Goal: Task Accomplishment & Management: Manage account settings

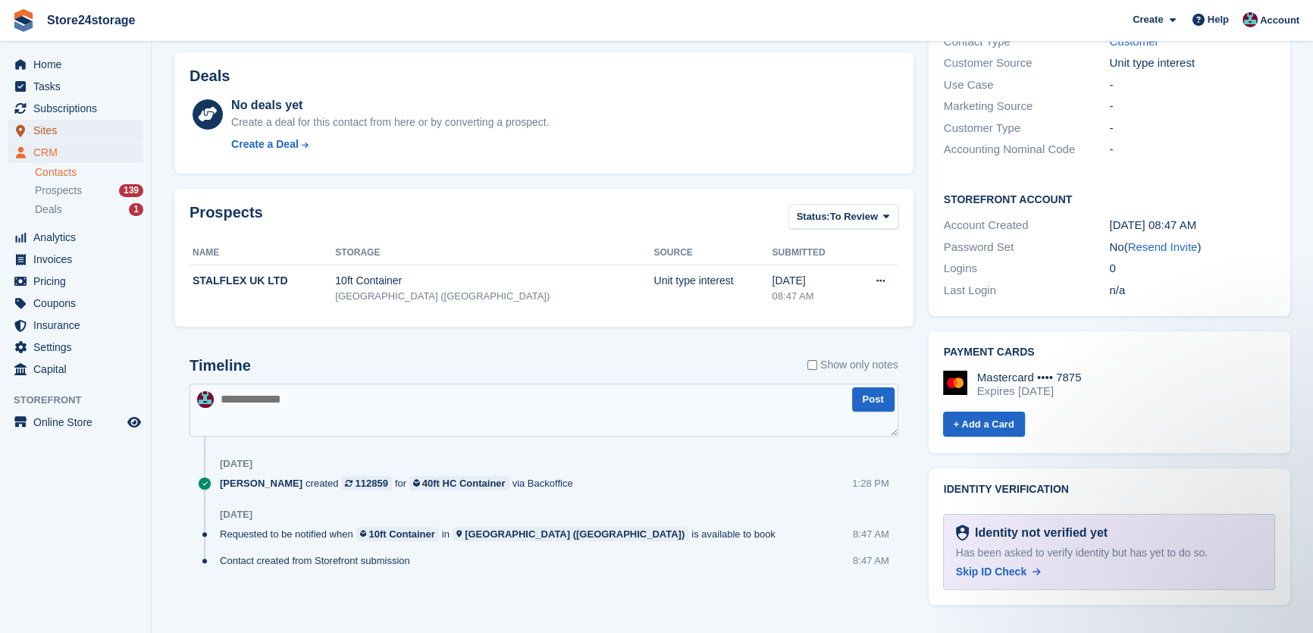
click at [53, 136] on span "Sites" at bounding box center [78, 130] width 91 height 21
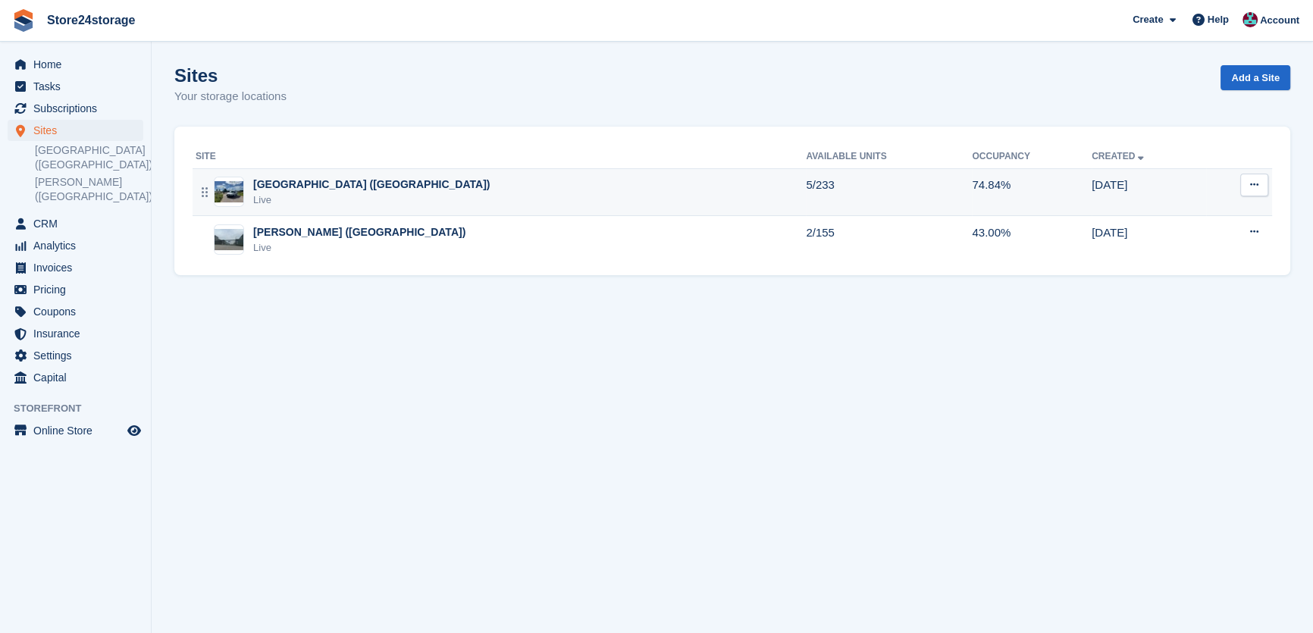
click at [290, 184] on div "[GEOGRAPHIC_DATA] ([GEOGRAPHIC_DATA])" at bounding box center [371, 185] width 237 height 16
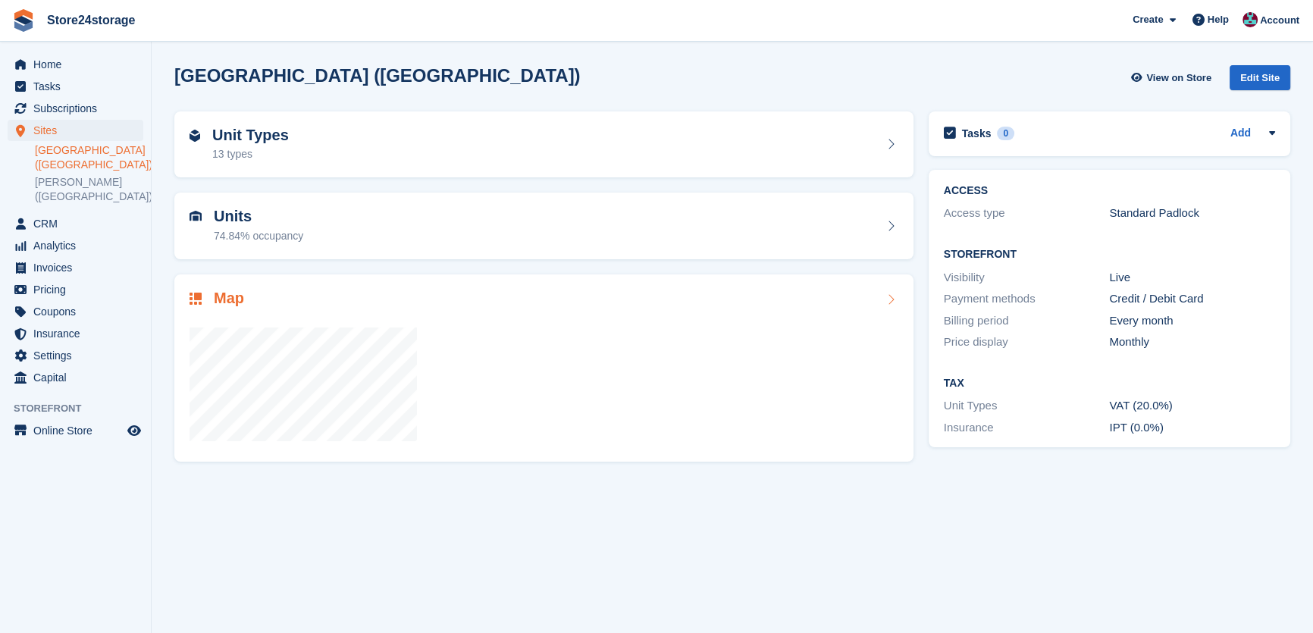
click at [327, 315] on div at bounding box center [544, 377] width 709 height 137
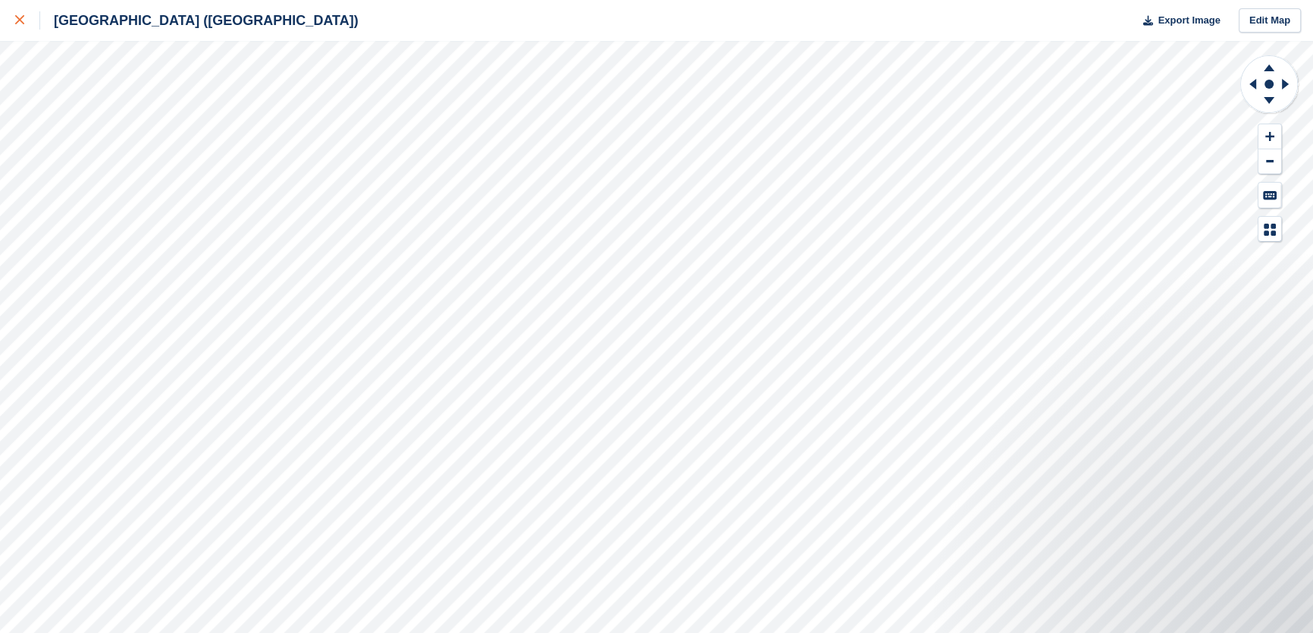
click at [9, 33] on link at bounding box center [20, 20] width 40 height 41
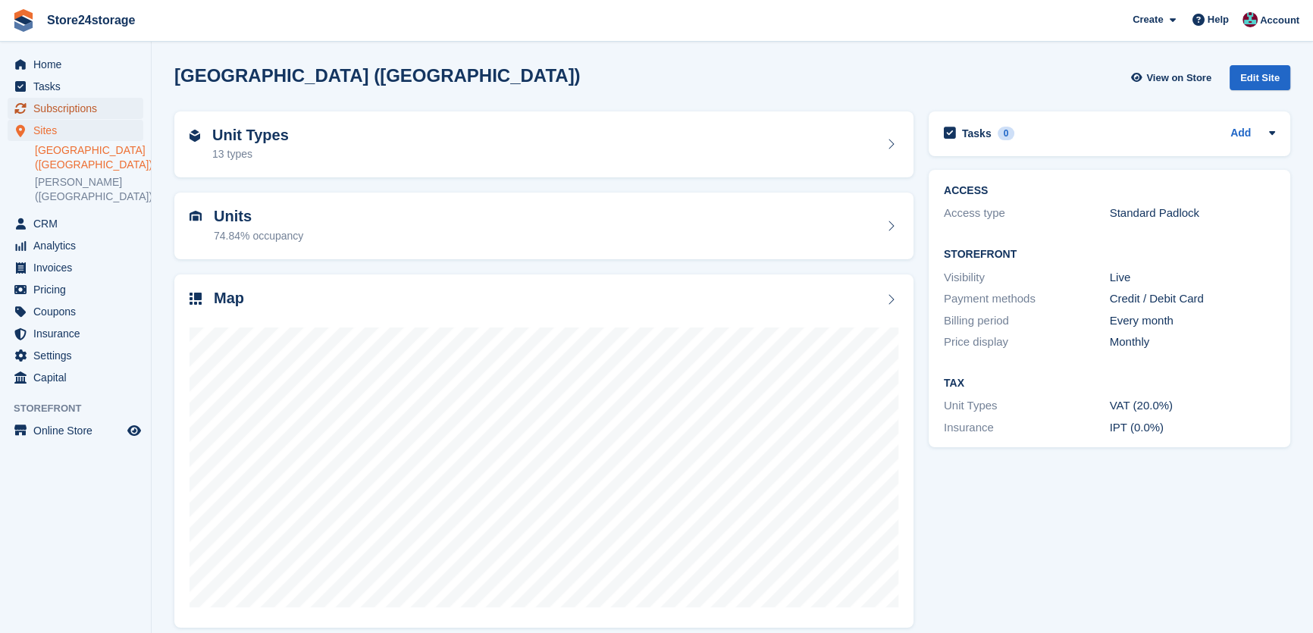
click at [97, 110] on span "Subscriptions" at bounding box center [78, 108] width 91 height 21
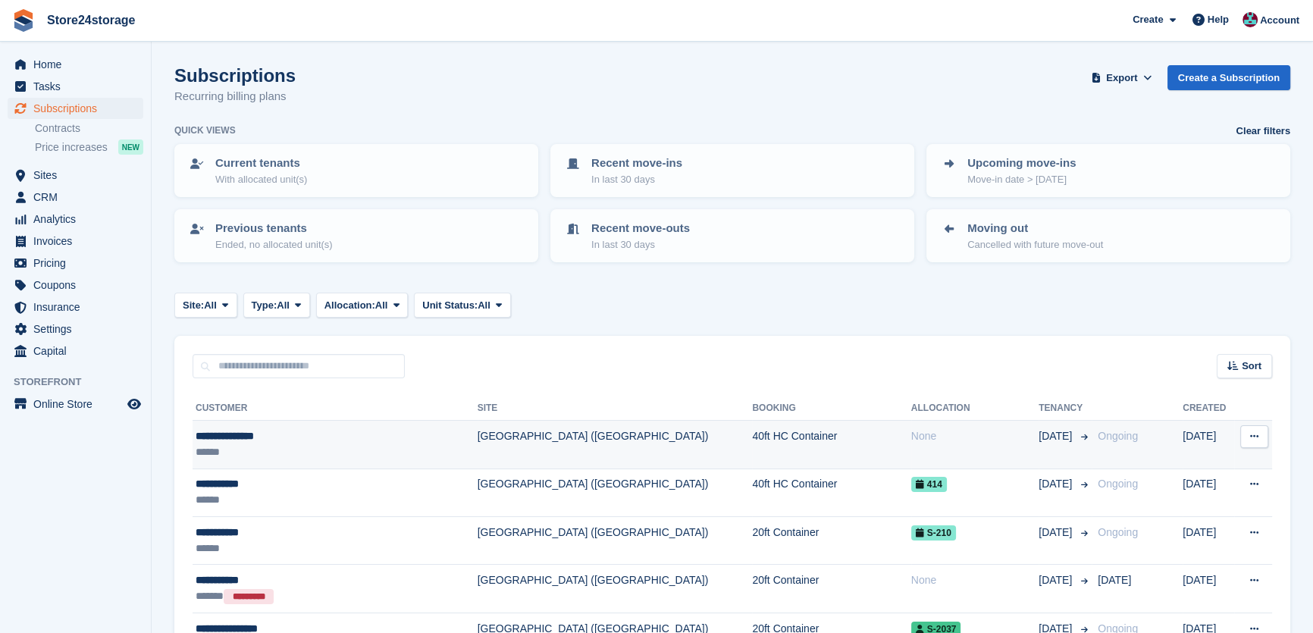
click at [332, 436] on div "**********" at bounding box center [314, 436] width 237 height 16
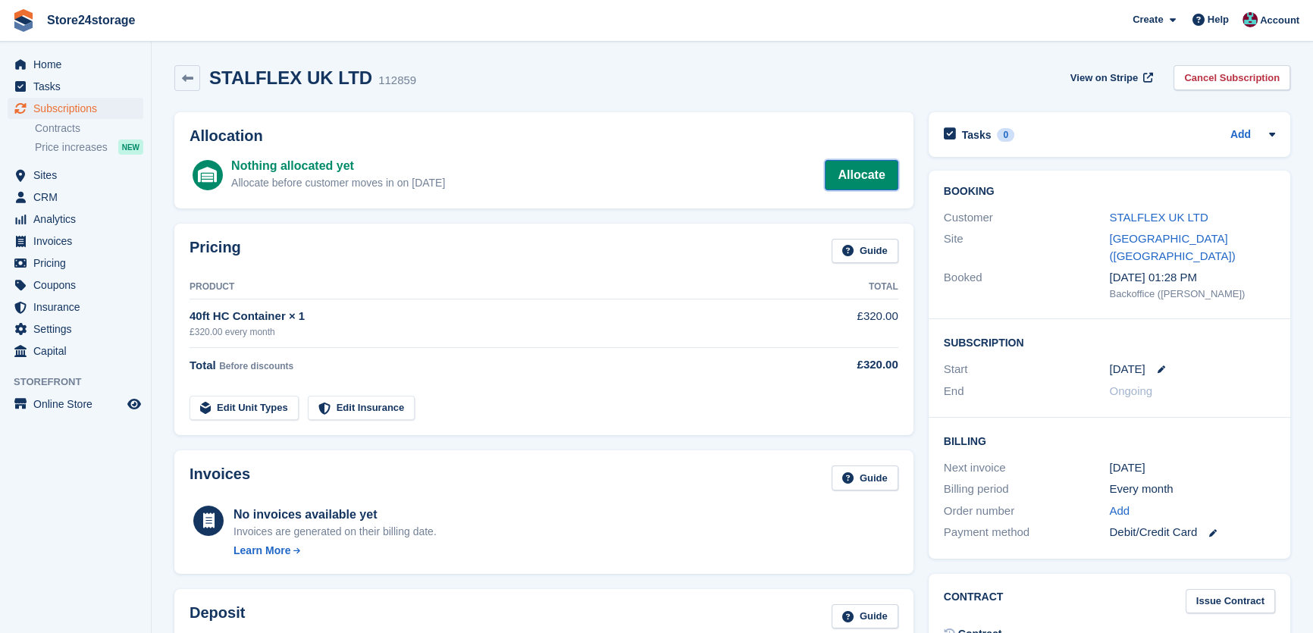
click at [856, 187] on link "Allocate" at bounding box center [861, 175] width 73 height 30
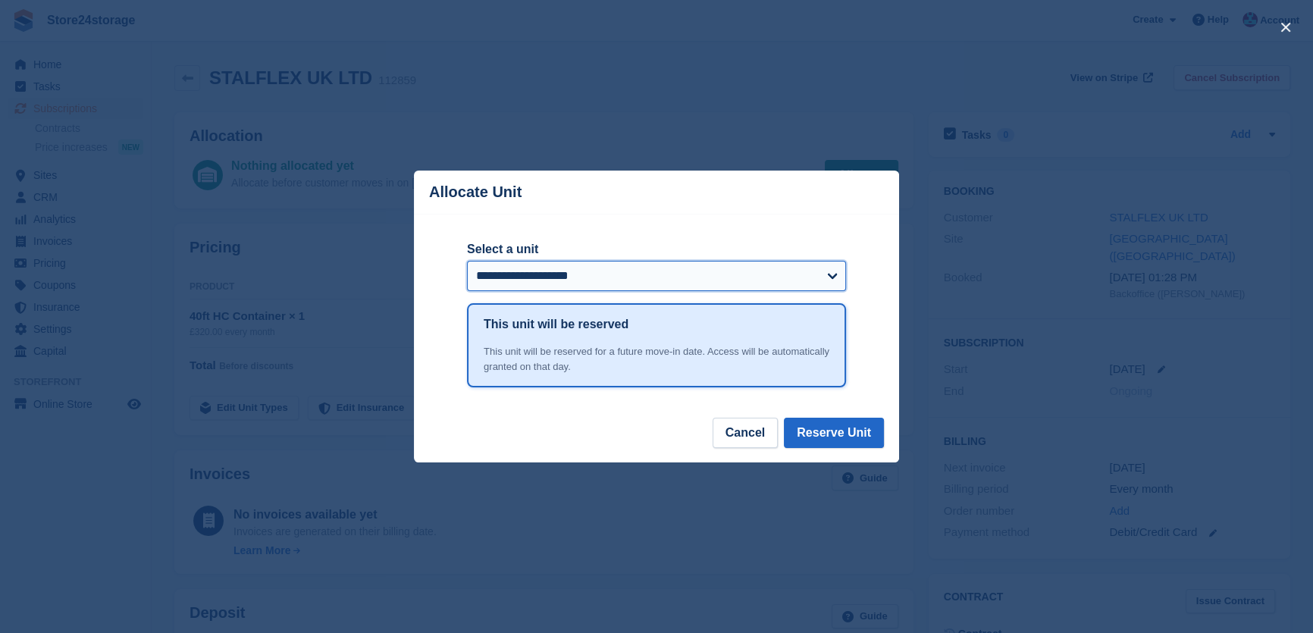
click at [604, 282] on select "**********" at bounding box center [656, 276] width 379 height 30
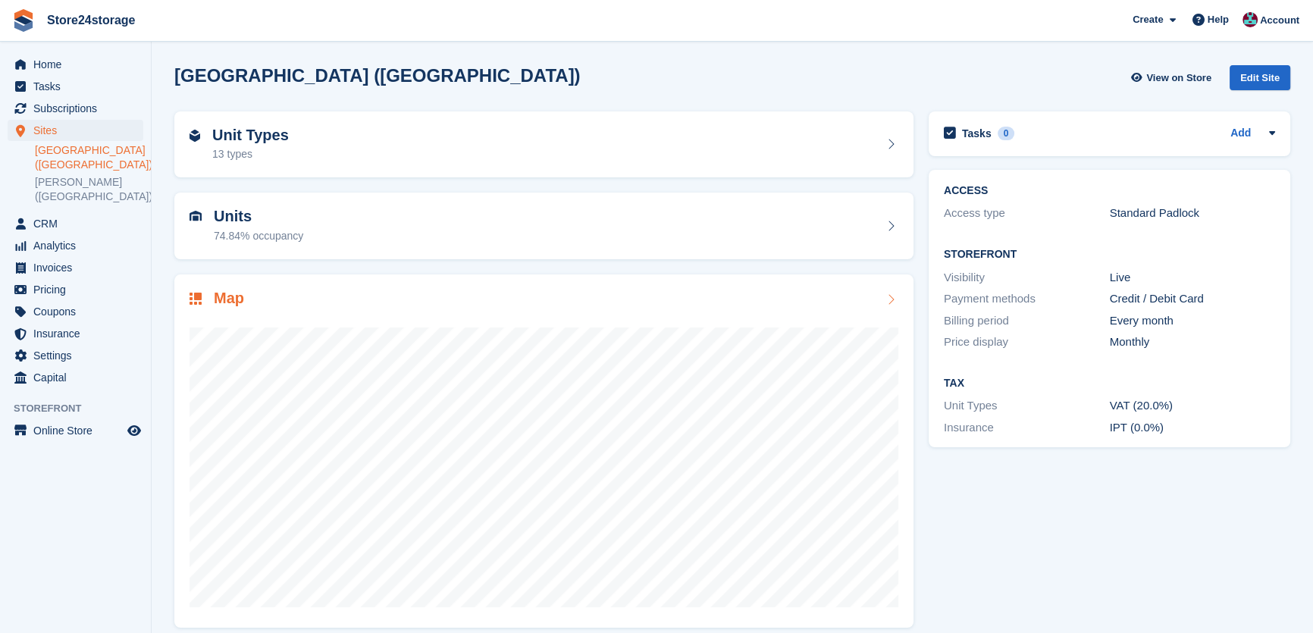
click at [321, 325] on div at bounding box center [544, 460] width 709 height 303
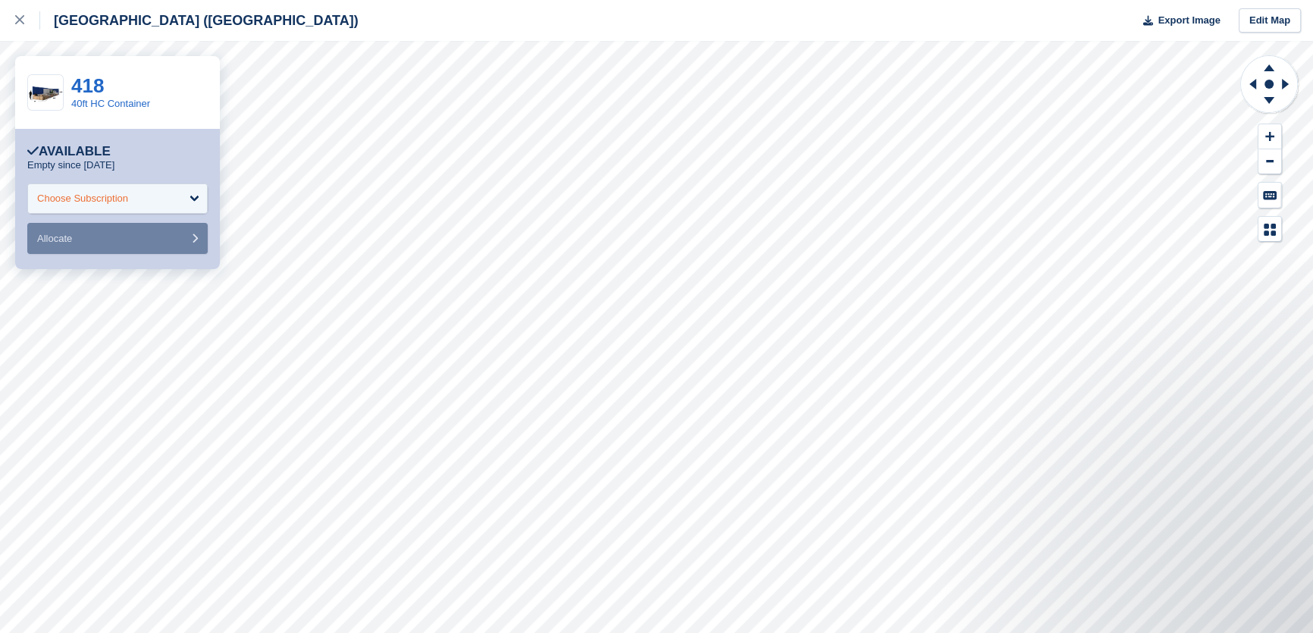
click at [105, 184] on div "Choose Subscription" at bounding box center [117, 198] width 180 height 30
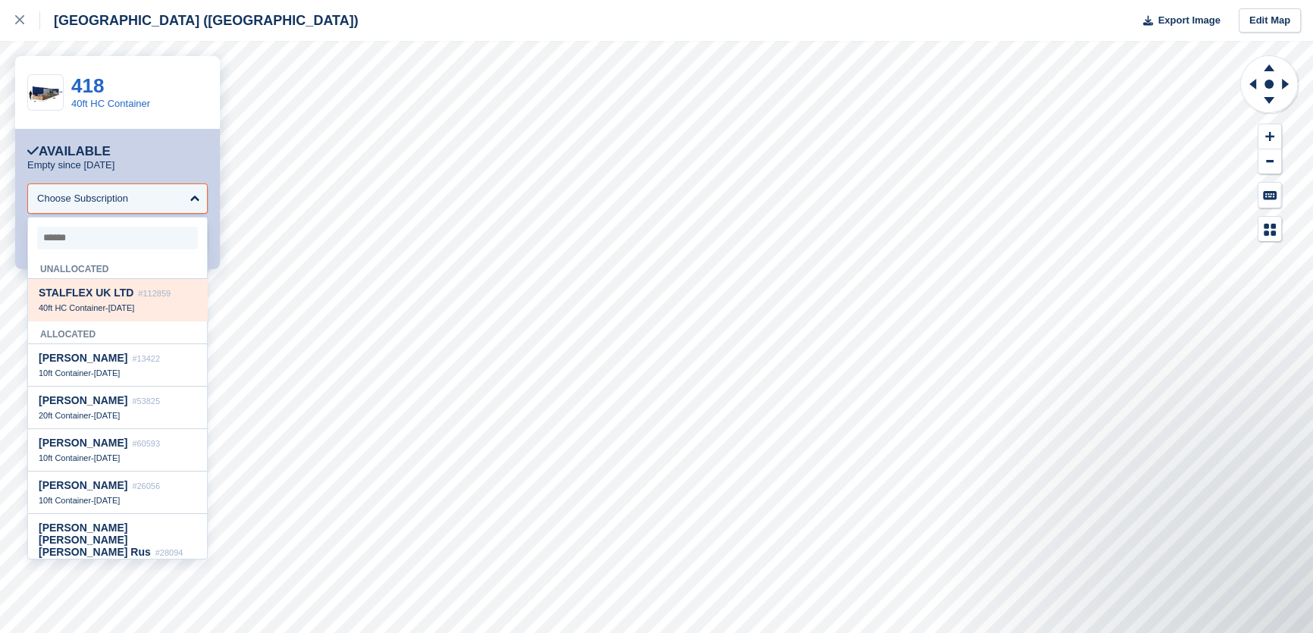
click at [82, 292] on span "STALFLEX UK LTD" at bounding box center [86, 293] width 95 height 12
select select "******"
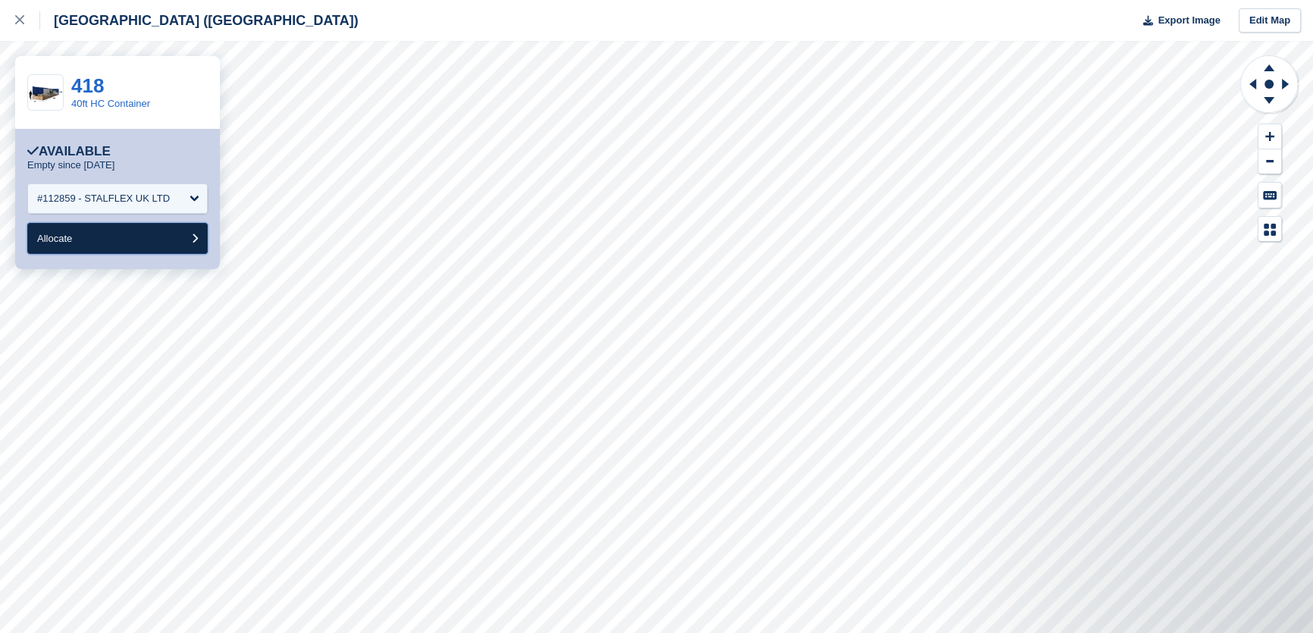
click at [86, 234] on button "Allocate" at bounding box center [117, 238] width 180 height 31
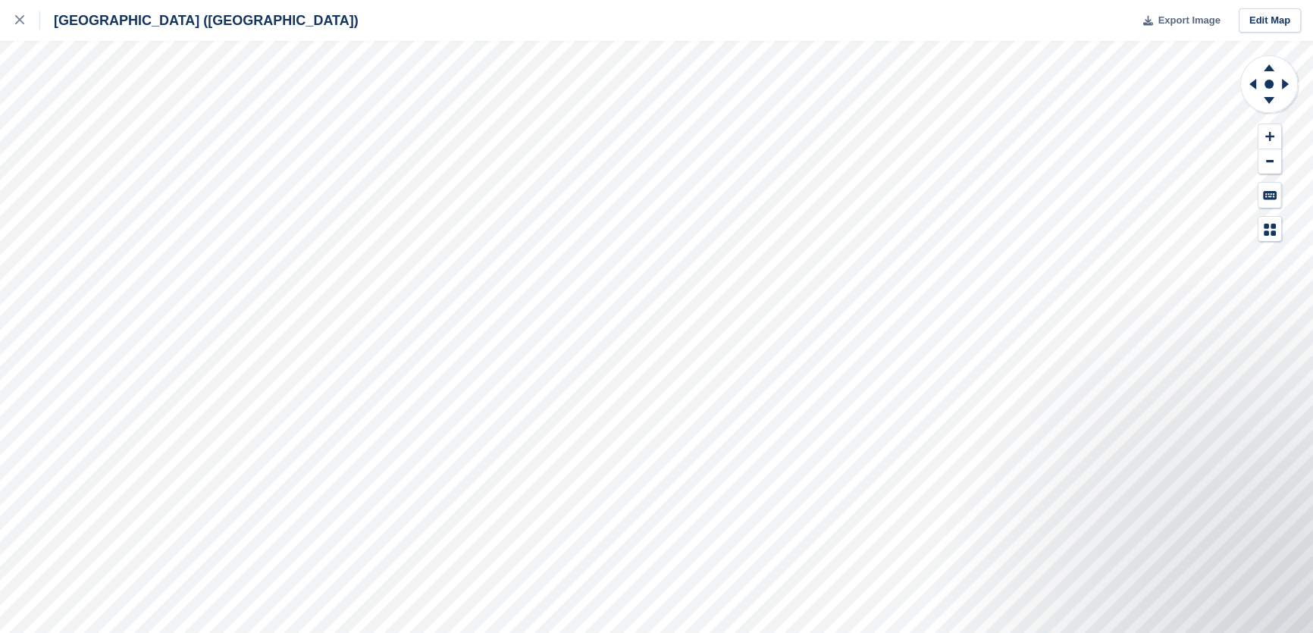
click at [1220, 20] on span "Export Image" at bounding box center [1189, 20] width 62 height 15
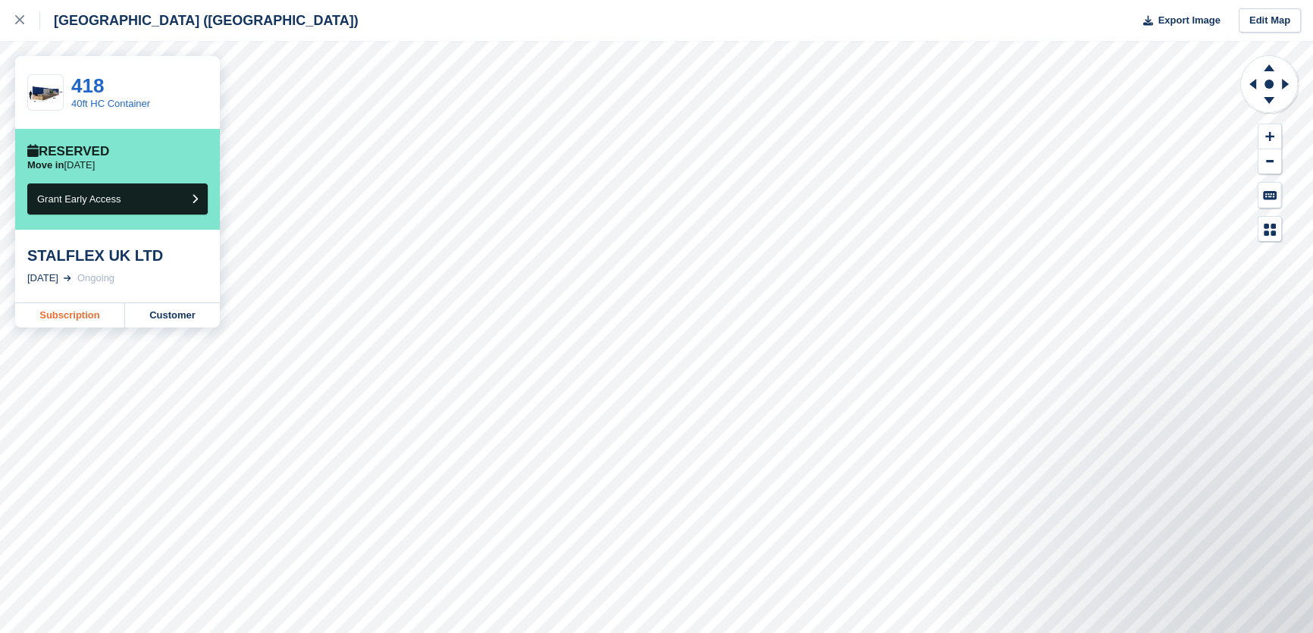
click at [62, 309] on link "Subscription" at bounding box center [70, 315] width 110 height 24
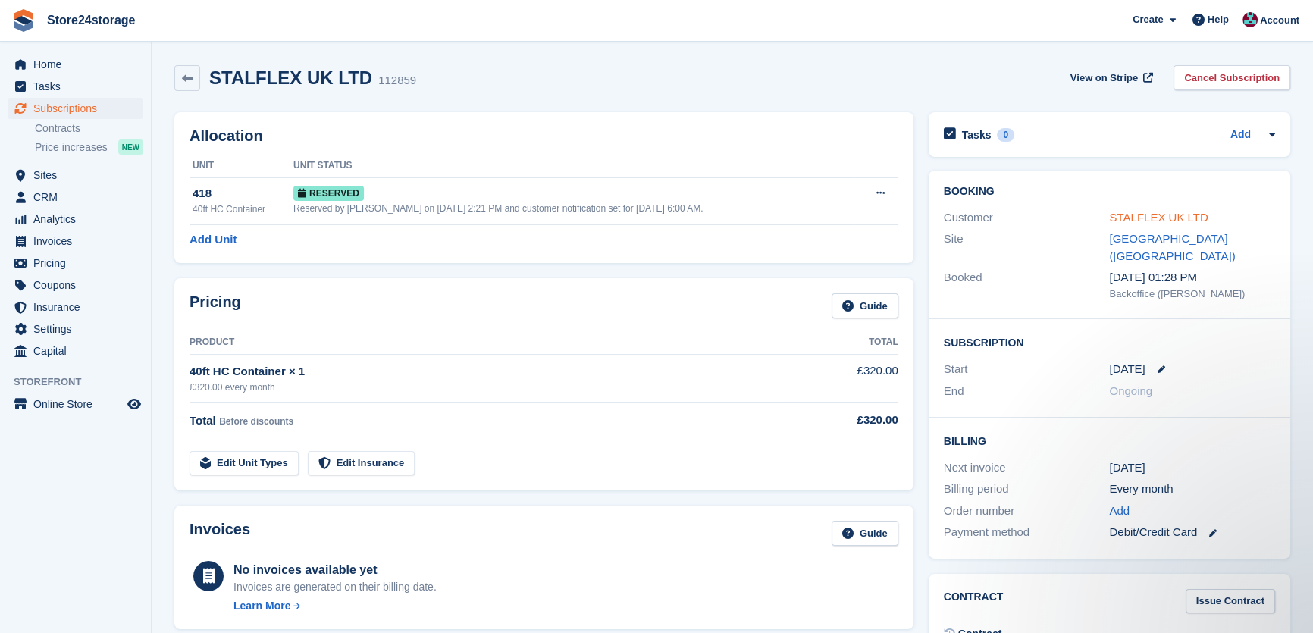
click at [1134, 216] on link "STALFLEX UK LTD" at bounding box center [1158, 217] width 99 height 13
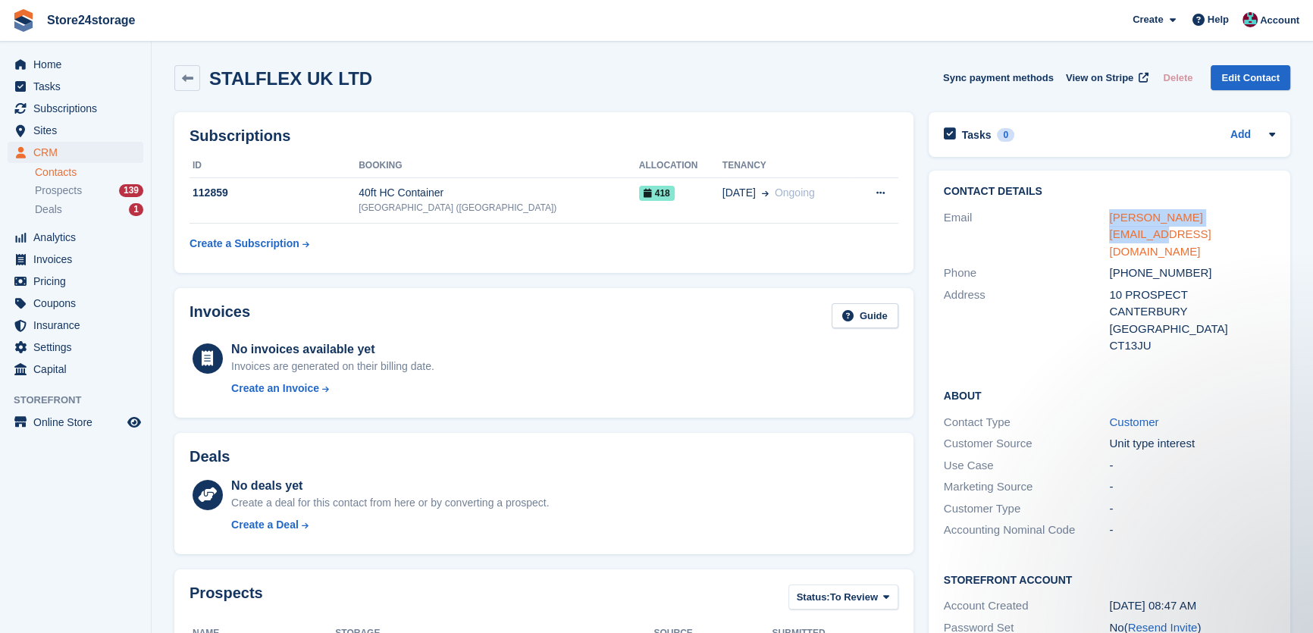
drag, startPoint x: 1236, startPoint y: 218, endPoint x: 1110, endPoint y: 217, distance: 125.9
click at [1110, 217] on div "[PERSON_NAME][EMAIL_ADDRESS][DOMAIN_NAME]" at bounding box center [1192, 235] width 166 height 52
copy link "[PERSON_NAME][EMAIL_ADDRESS][DOMAIN_NAME]"
click at [108, 108] on span "Subscriptions" at bounding box center [78, 108] width 91 height 21
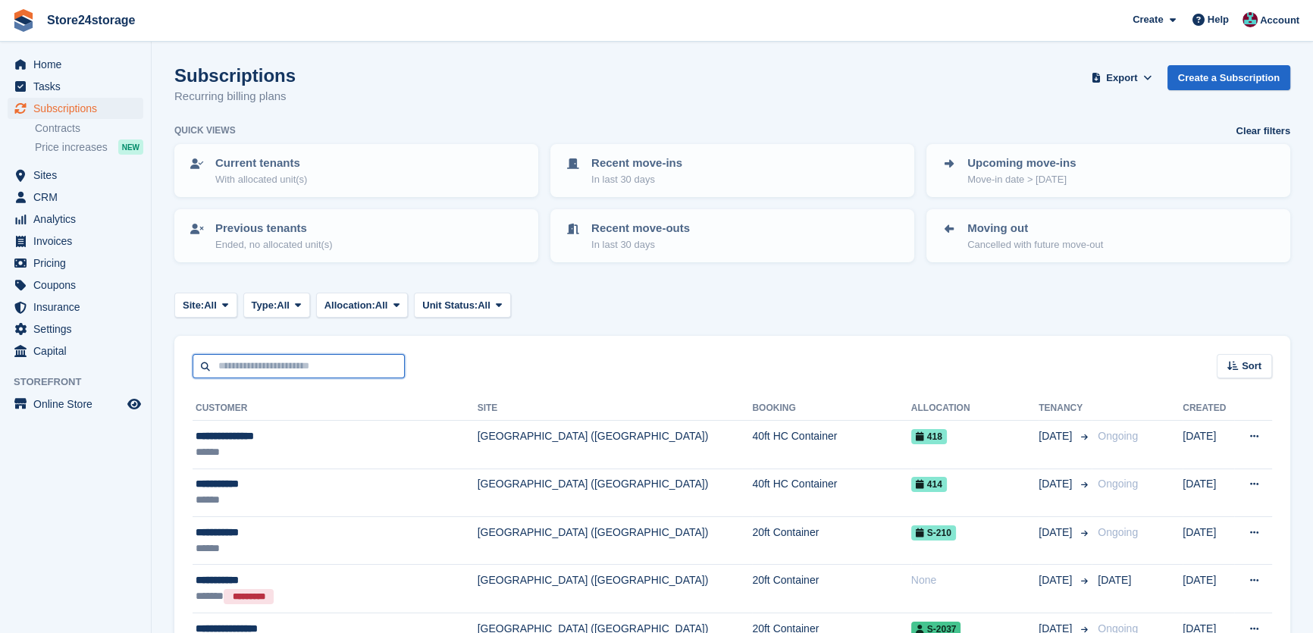
click at [270, 371] on input "text" at bounding box center [299, 366] width 212 height 25
paste input "**********"
type input "**********"
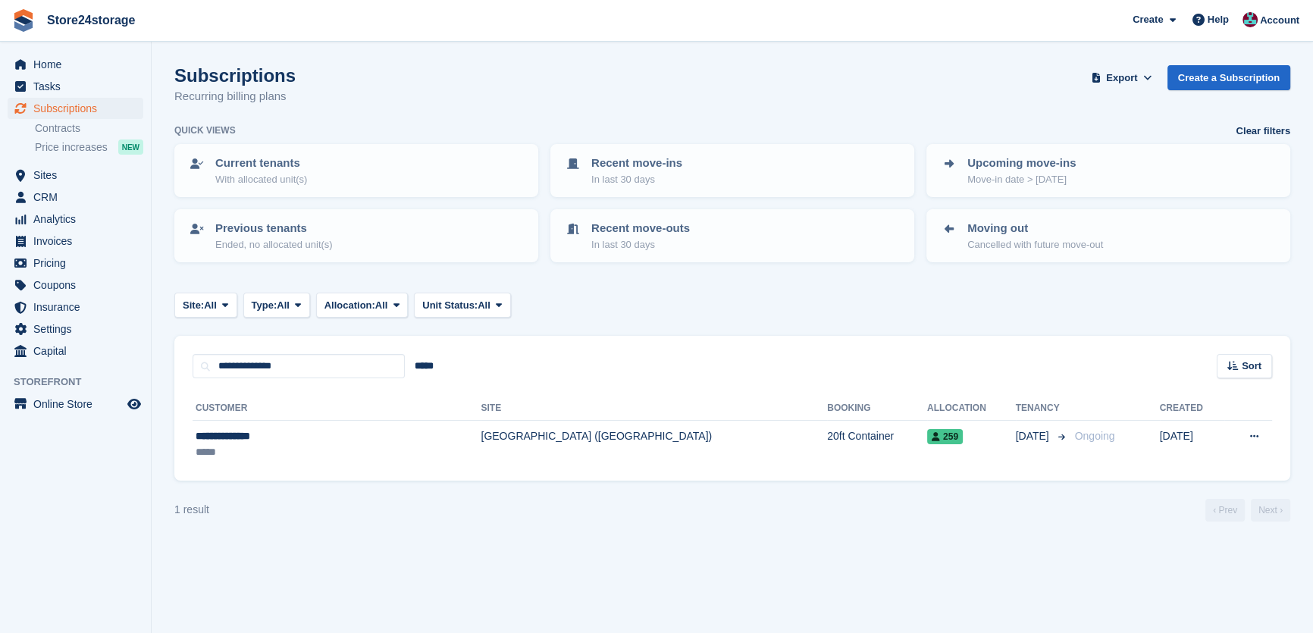
click at [701, 469] on div "**********" at bounding box center [732, 429] width 1116 height 102
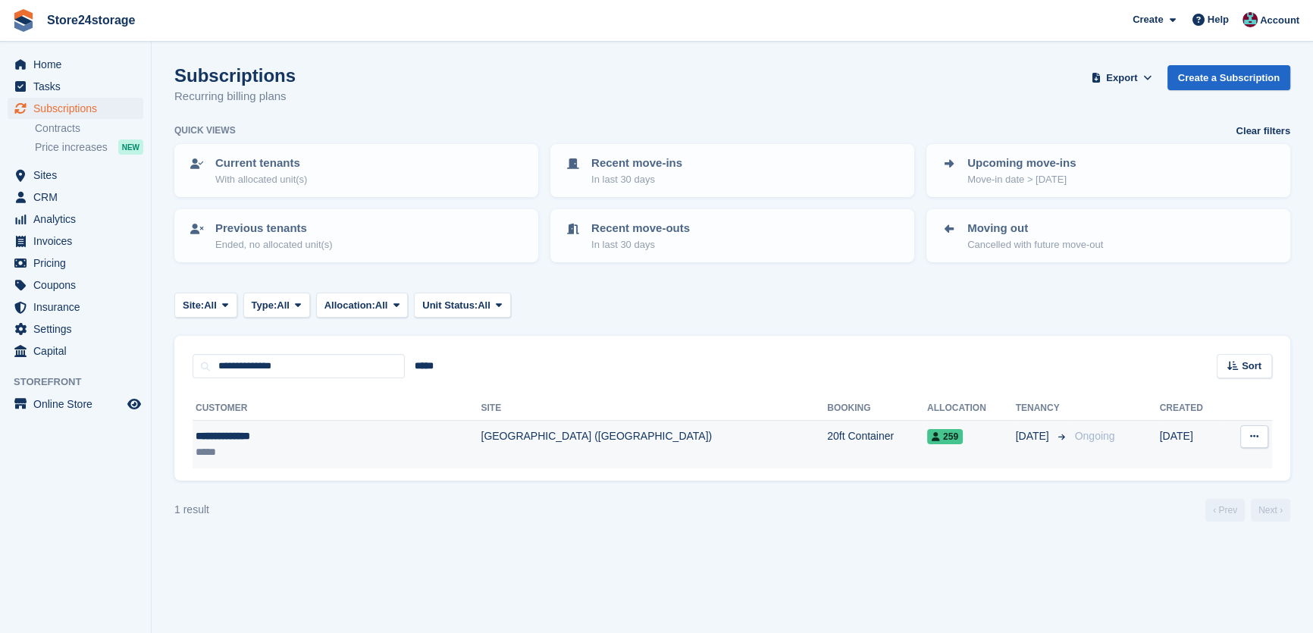
click at [827, 451] on td "20ft Container" at bounding box center [877, 445] width 100 height 48
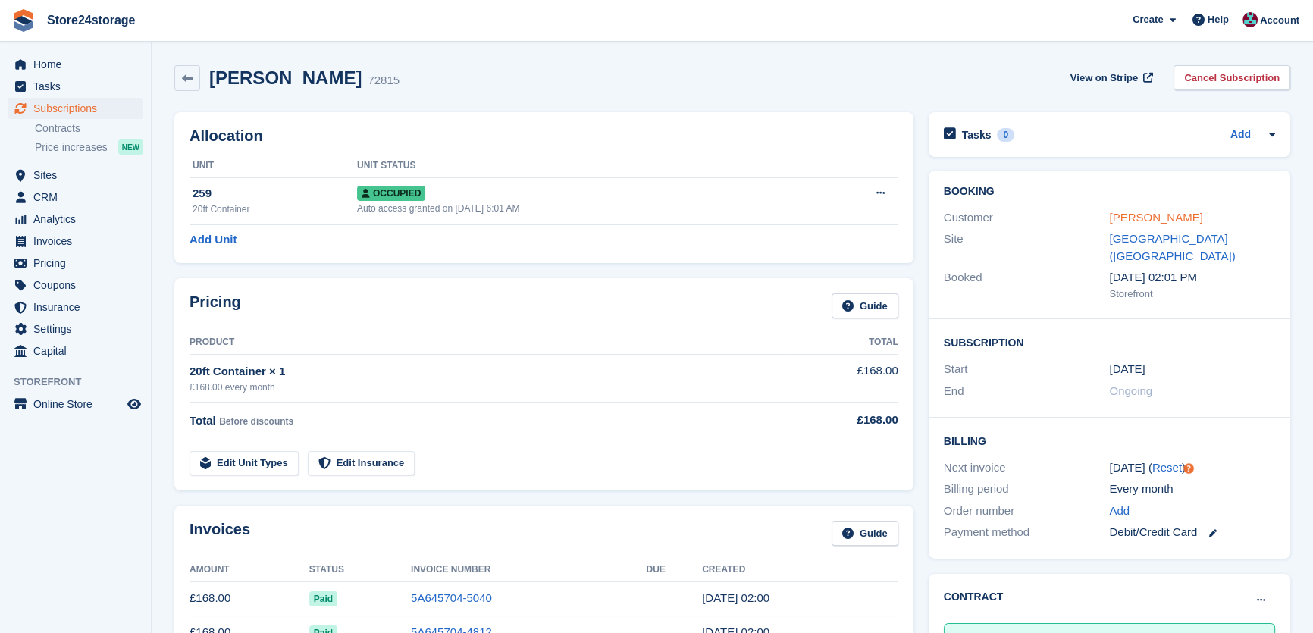
click at [1156, 211] on link "[PERSON_NAME]" at bounding box center [1155, 217] width 93 height 13
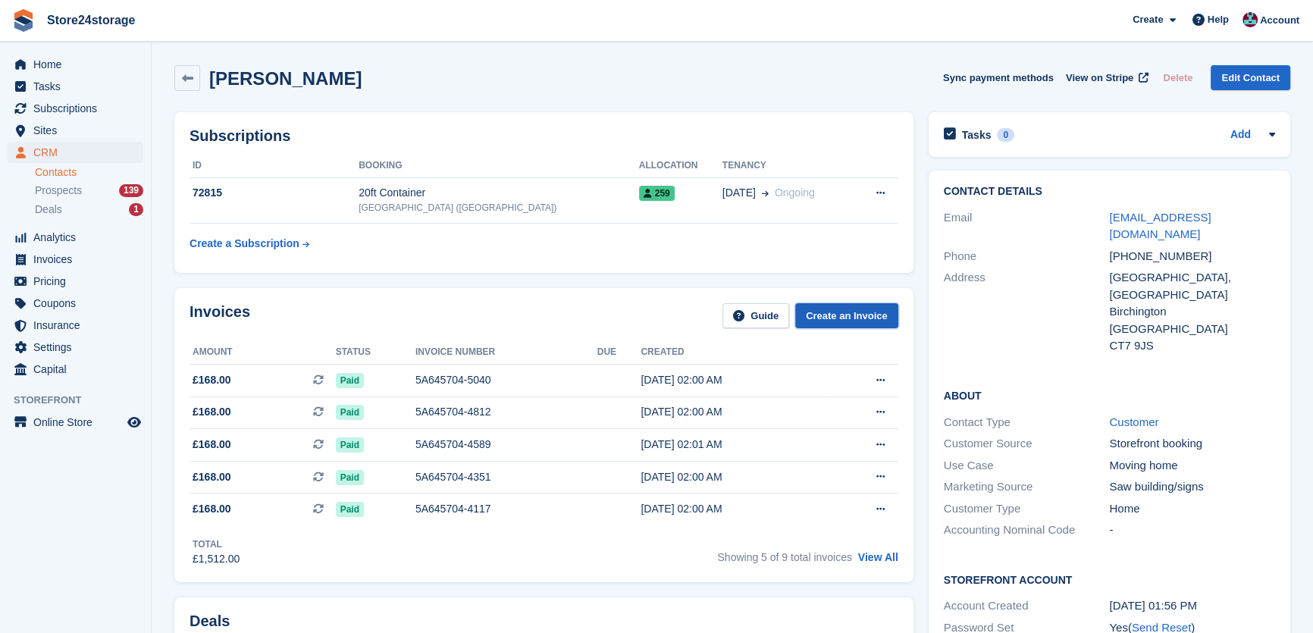
click at [872, 313] on link "Create an Invoice" at bounding box center [846, 315] width 103 height 25
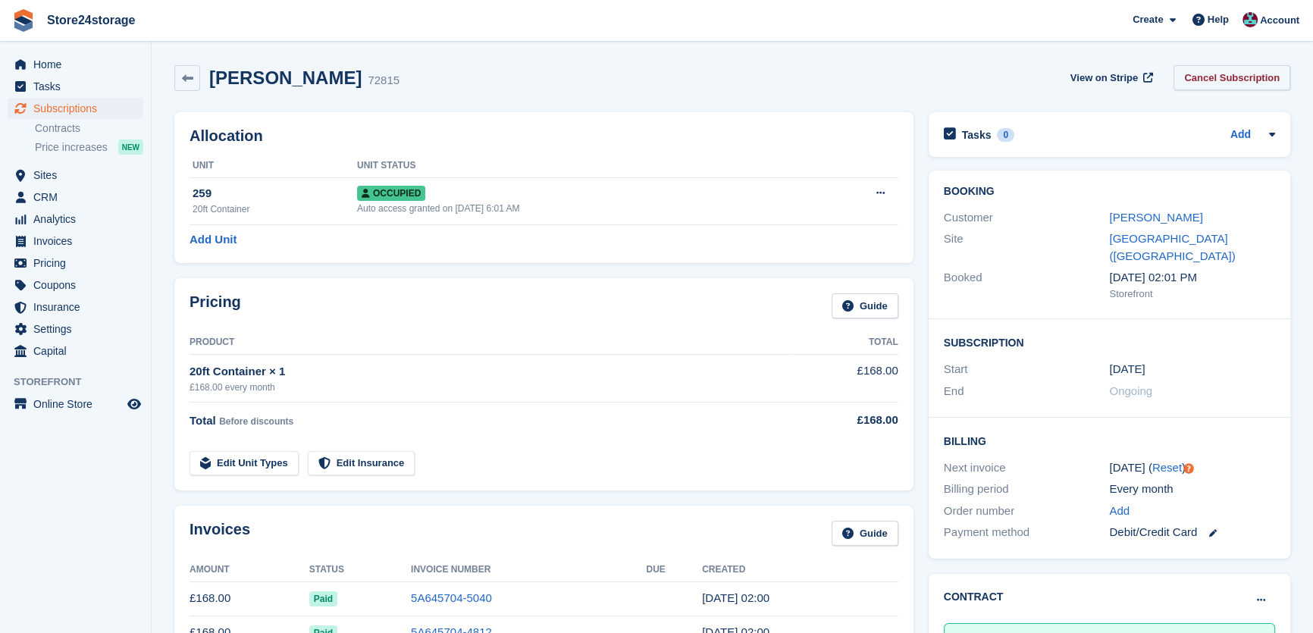
click at [1284, 80] on link "Cancel Subscription" at bounding box center [1232, 77] width 117 height 25
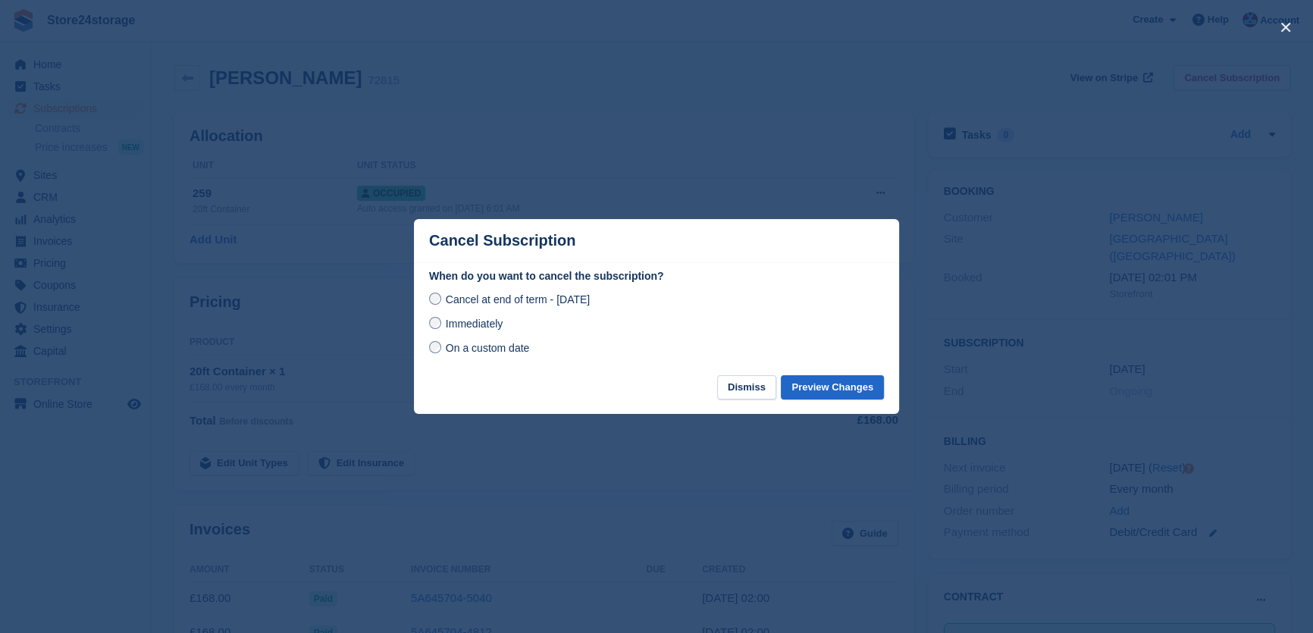
click at [469, 351] on span "On a custom date" at bounding box center [488, 348] width 84 height 12
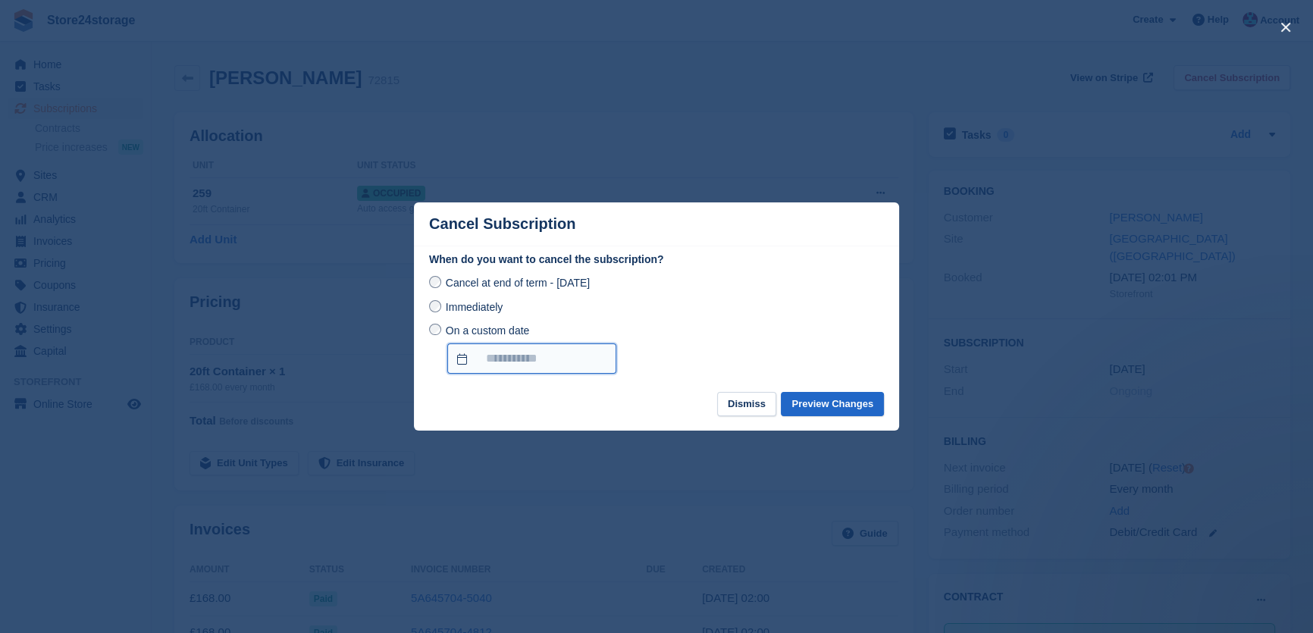
click at [557, 362] on input "On a custom date" at bounding box center [531, 358] width 169 height 30
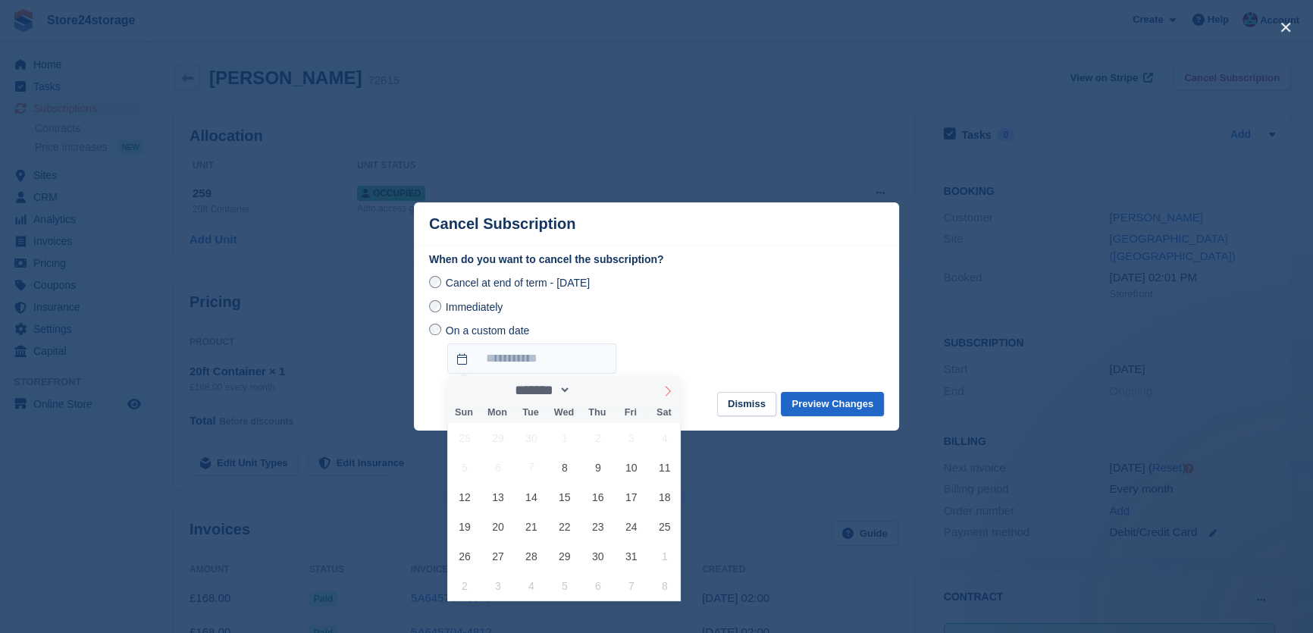
click at [670, 392] on icon at bounding box center [668, 391] width 11 height 11
select select "**"
click at [629, 466] on span "7" at bounding box center [631, 468] width 30 height 30
type input "**********"
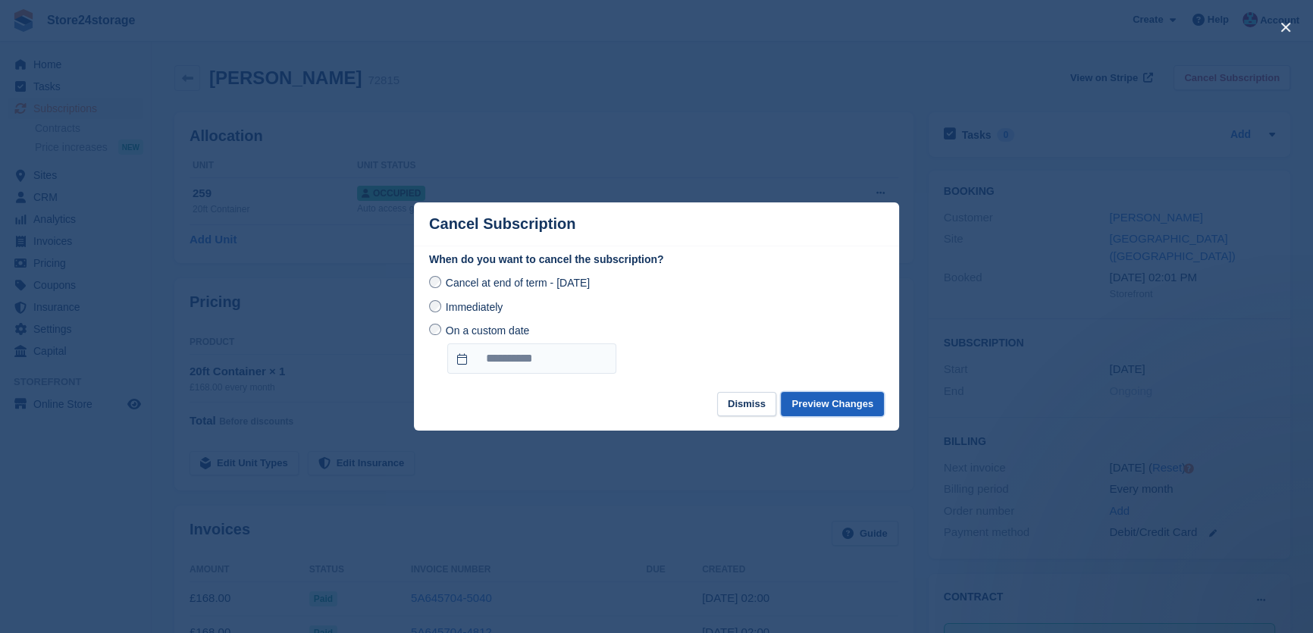
click at [811, 408] on button "Preview Changes" at bounding box center [832, 404] width 103 height 25
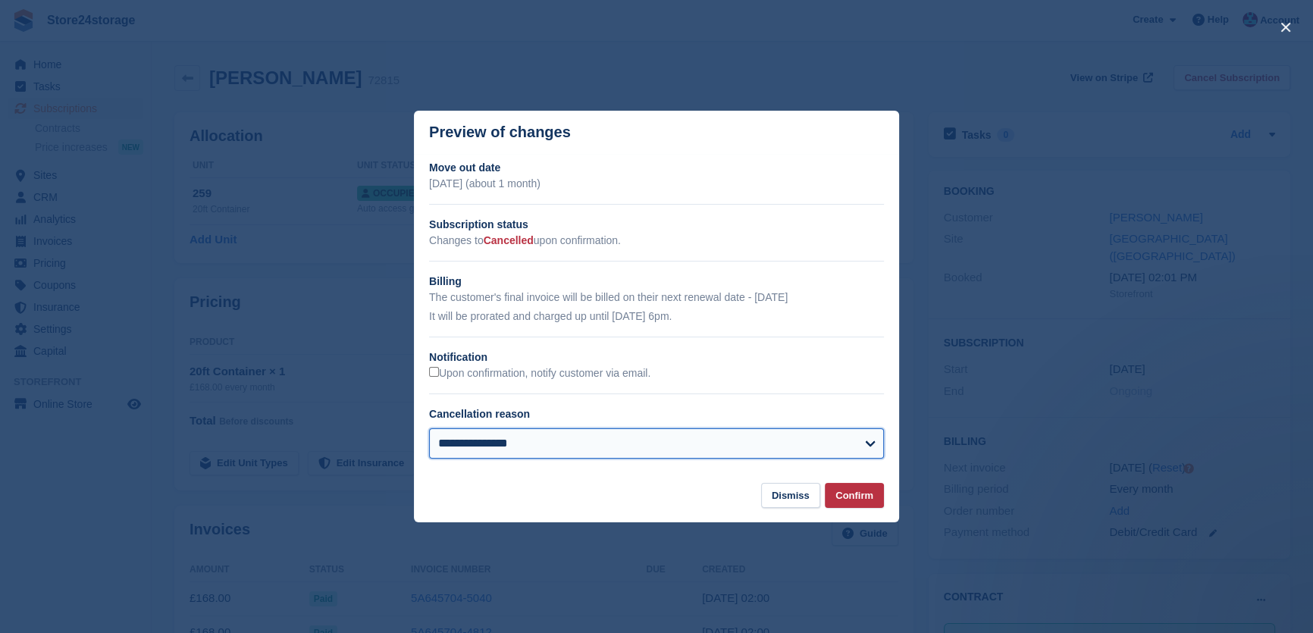
click at [510, 443] on select "**********" at bounding box center [656, 443] width 455 height 30
select select "**********"
click at [429, 430] on select "**********" at bounding box center [656, 443] width 455 height 30
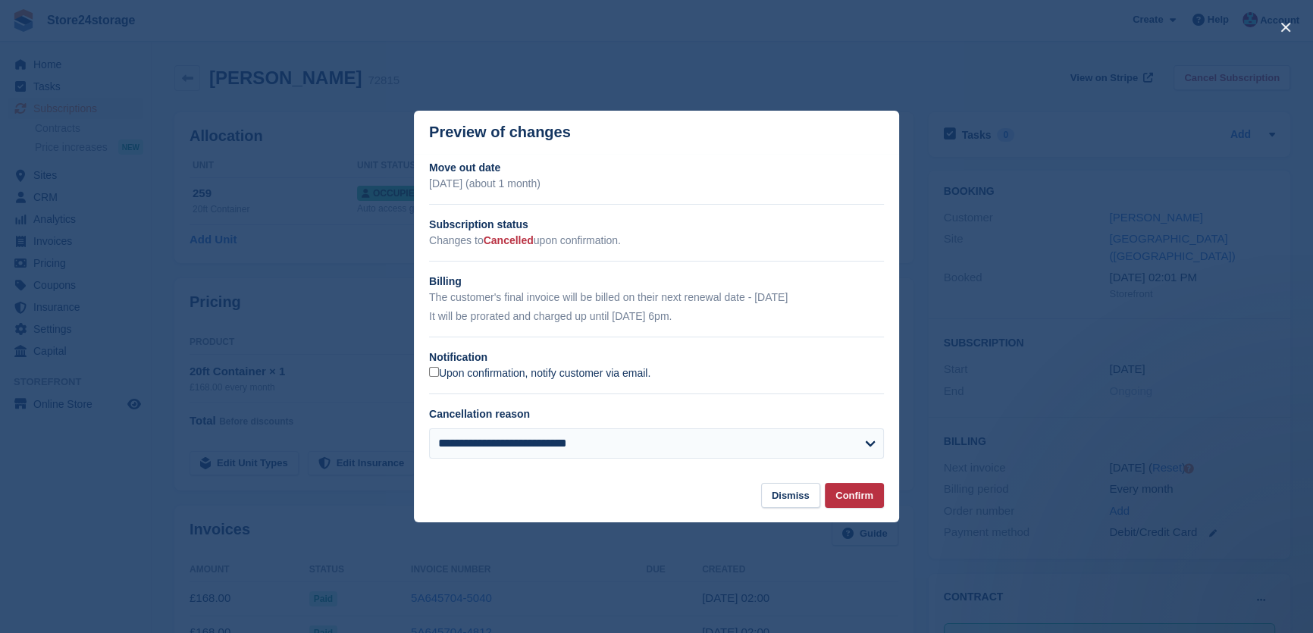
click at [483, 375] on label "Upon confirmation, notify customer via email." at bounding box center [539, 374] width 221 height 14
click at [861, 495] on button "Confirm" at bounding box center [854, 495] width 59 height 25
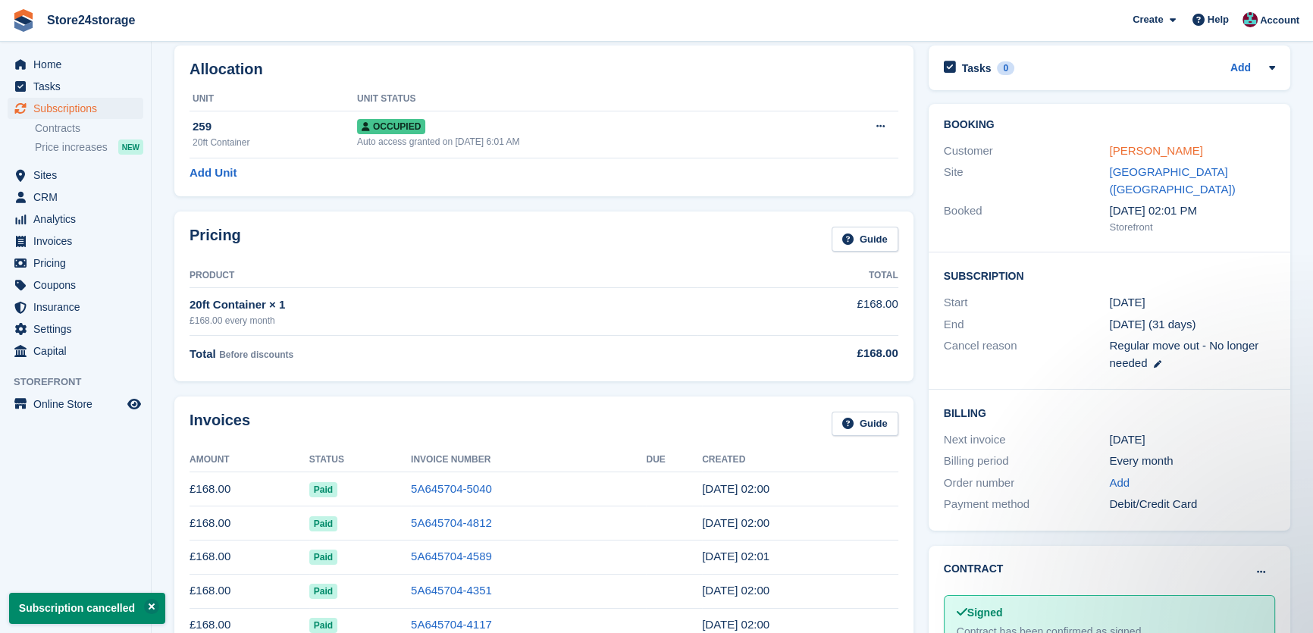
click at [1124, 152] on link "Mandy strotten" at bounding box center [1155, 150] width 93 height 13
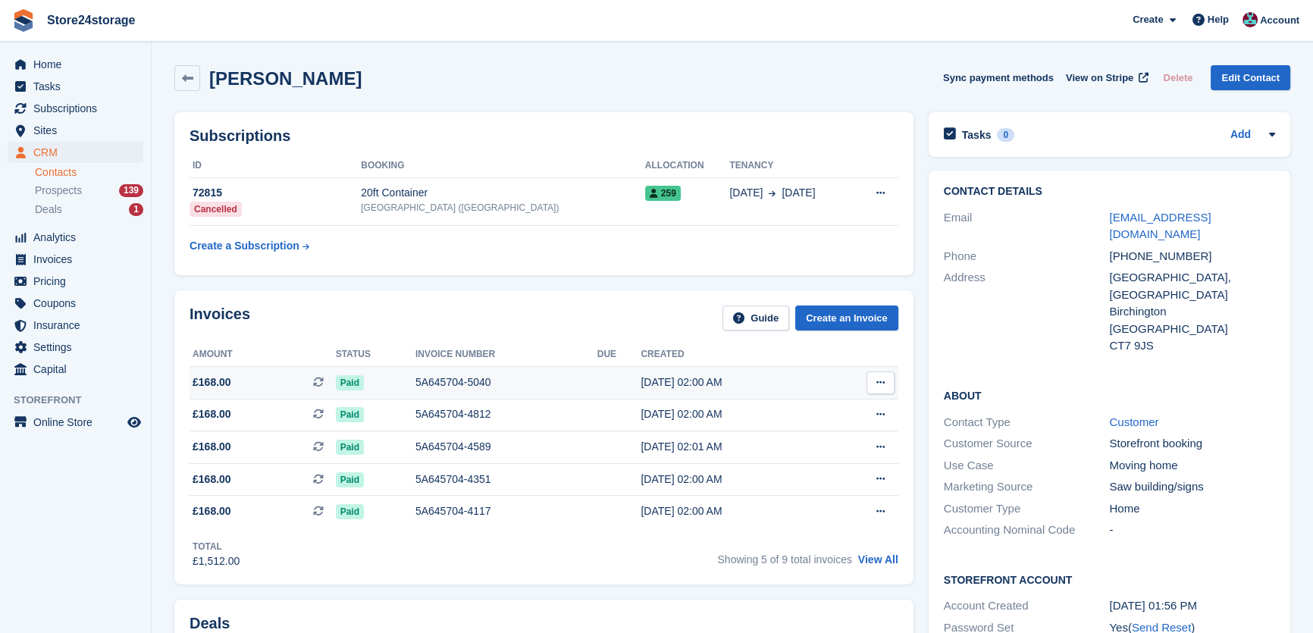
click at [886, 378] on button at bounding box center [881, 383] width 28 height 23
click at [823, 442] on p "View on Stripe" at bounding box center [822, 434] width 132 height 24
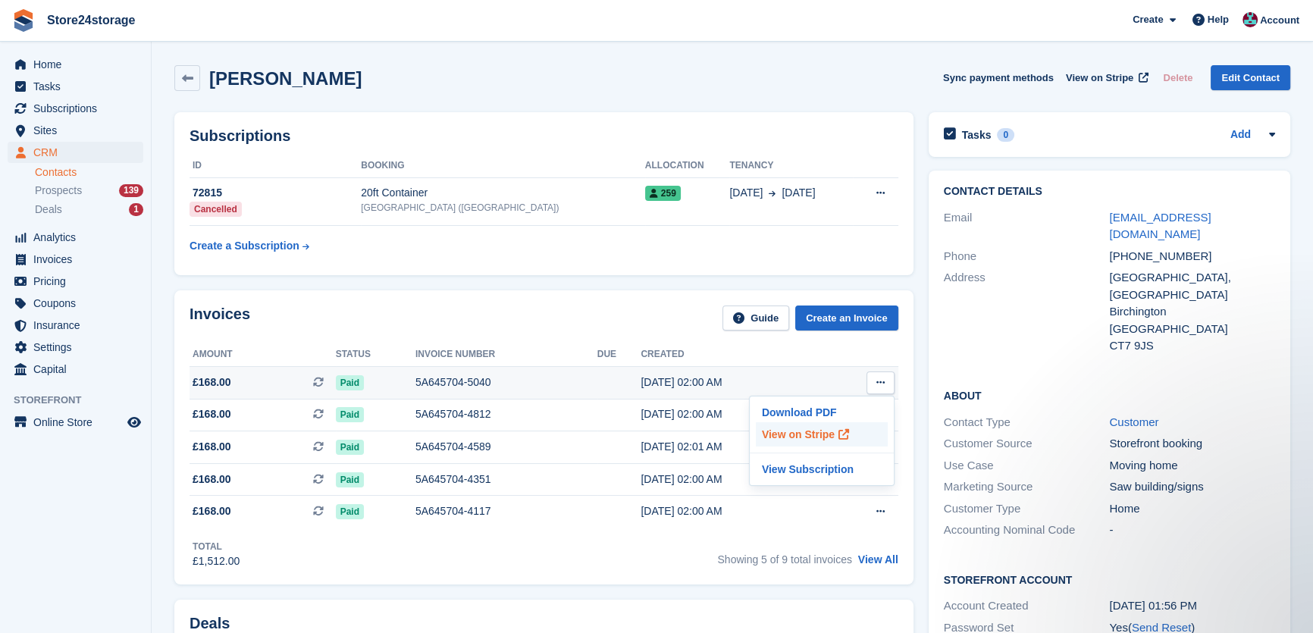
click at [807, 430] on p "View on Stripe" at bounding box center [822, 434] width 132 height 24
click at [294, 81] on h2 "Mandy strotten" at bounding box center [285, 78] width 152 height 20
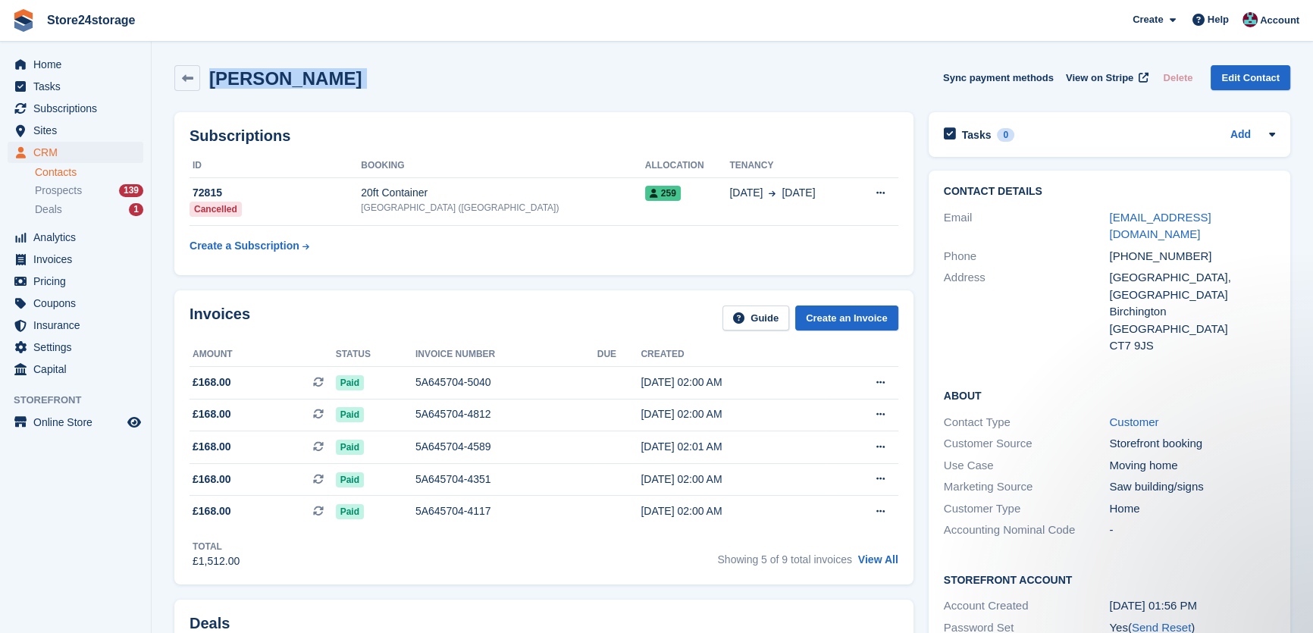
click at [294, 81] on h2 "Mandy strotten" at bounding box center [285, 78] width 152 height 20
copy div "Mandy strotten Sync payment methods View on Stripe Delete Edit Contact"
drag, startPoint x: 1272, startPoint y: 221, endPoint x: 1109, endPoint y: 214, distance: 163.9
click at [1109, 214] on div "Email mandystrotten126@gmail.com" at bounding box center [1109, 226] width 331 height 39
copy div "mandystrotten126@gmail.com"
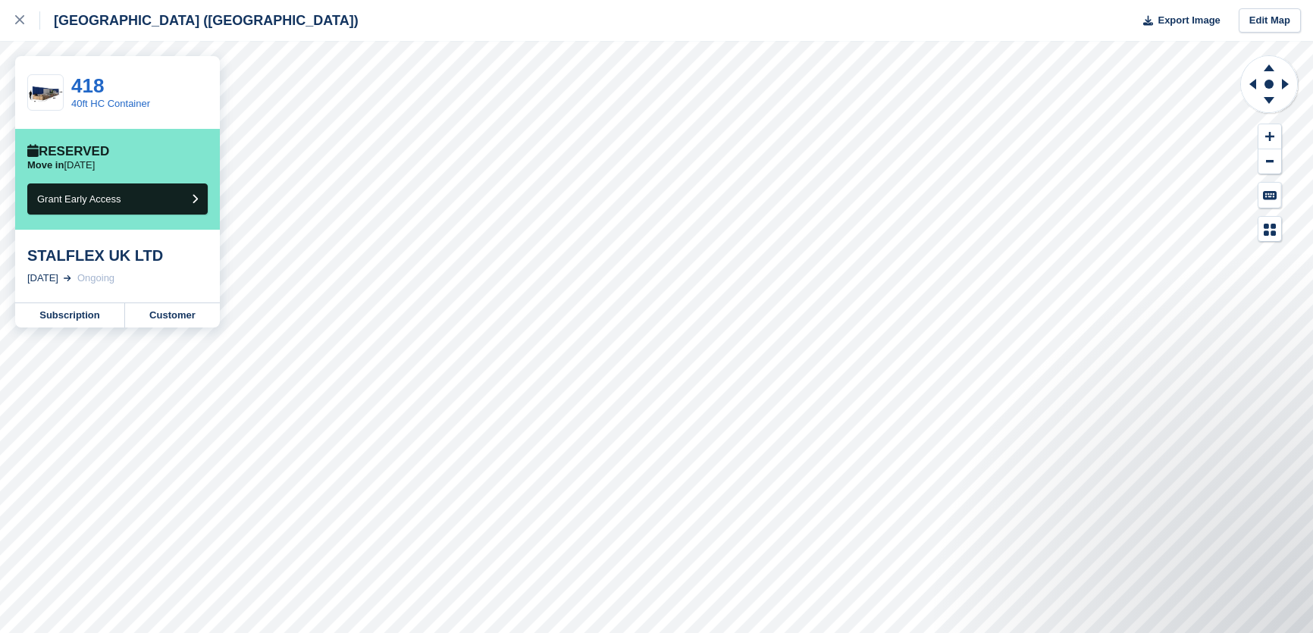
click at [92, 314] on link "Subscription" at bounding box center [70, 315] width 110 height 24
click at [44, 319] on link "Subscription" at bounding box center [70, 315] width 110 height 24
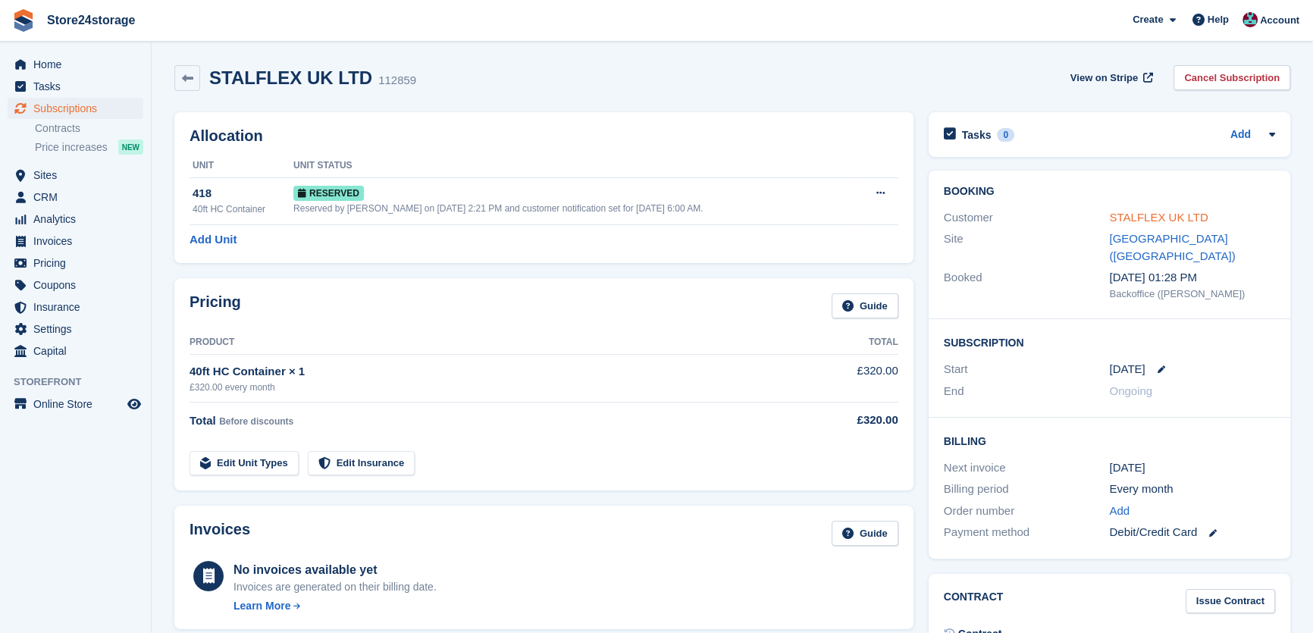
click at [1149, 214] on link "STALFLEX UK LTD" at bounding box center [1158, 217] width 99 height 13
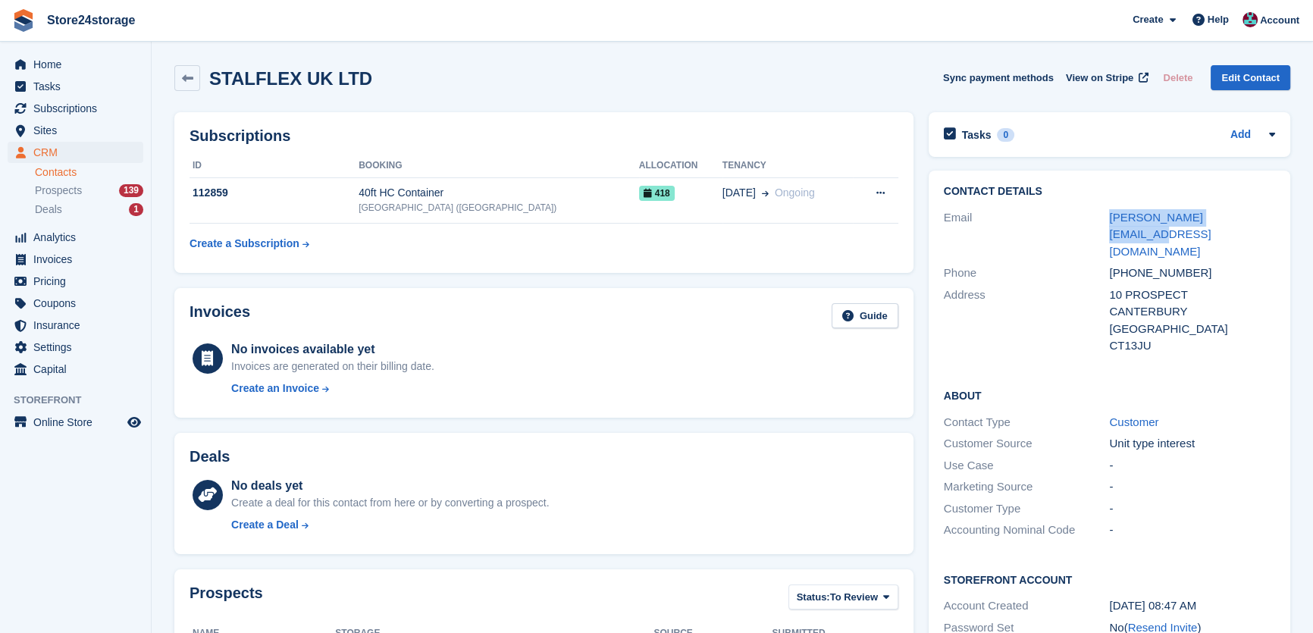
drag, startPoint x: 1240, startPoint y: 223, endPoint x: 1096, endPoint y: 214, distance: 144.3
click at [1093, 214] on div "Email michael@stalflex.co.uk" at bounding box center [1109, 235] width 331 height 56
copy div "michael@stalflex.co.uk"
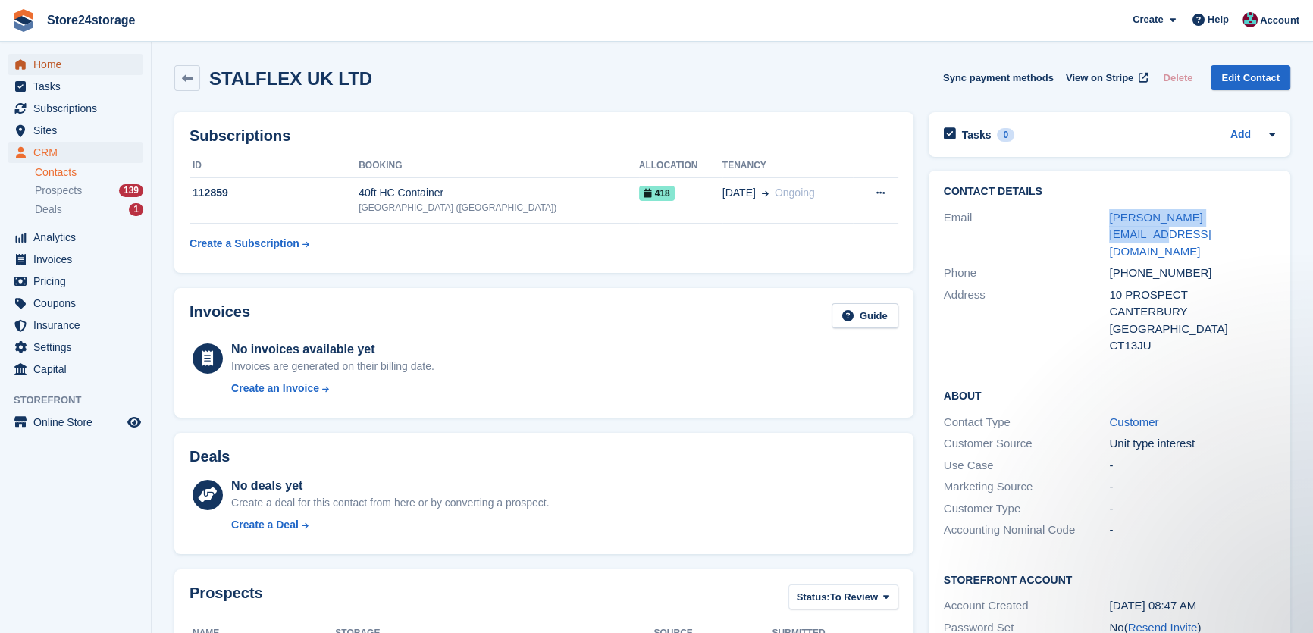
click at [75, 71] on span "Home" at bounding box center [78, 64] width 91 height 21
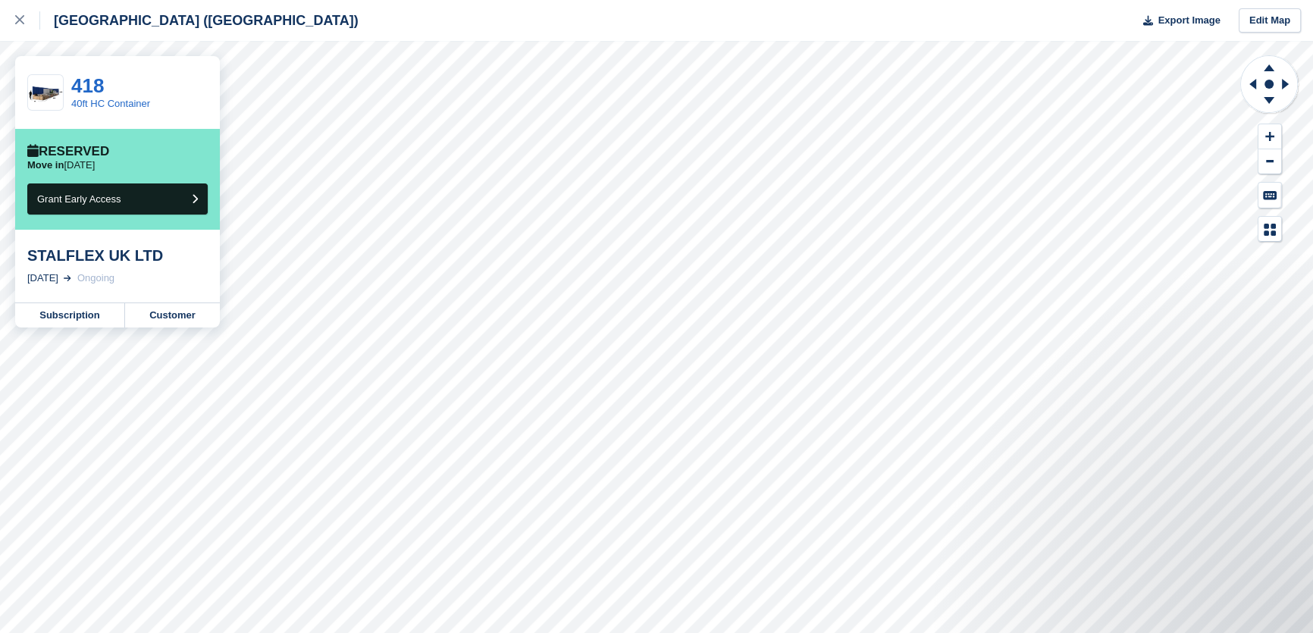
click at [110, 297] on div "STALFLEX UK LTD 27 Oct, 2025 Ongoing" at bounding box center [117, 266] width 205 height 73
click at [96, 312] on link "Subscription" at bounding box center [70, 315] width 110 height 24
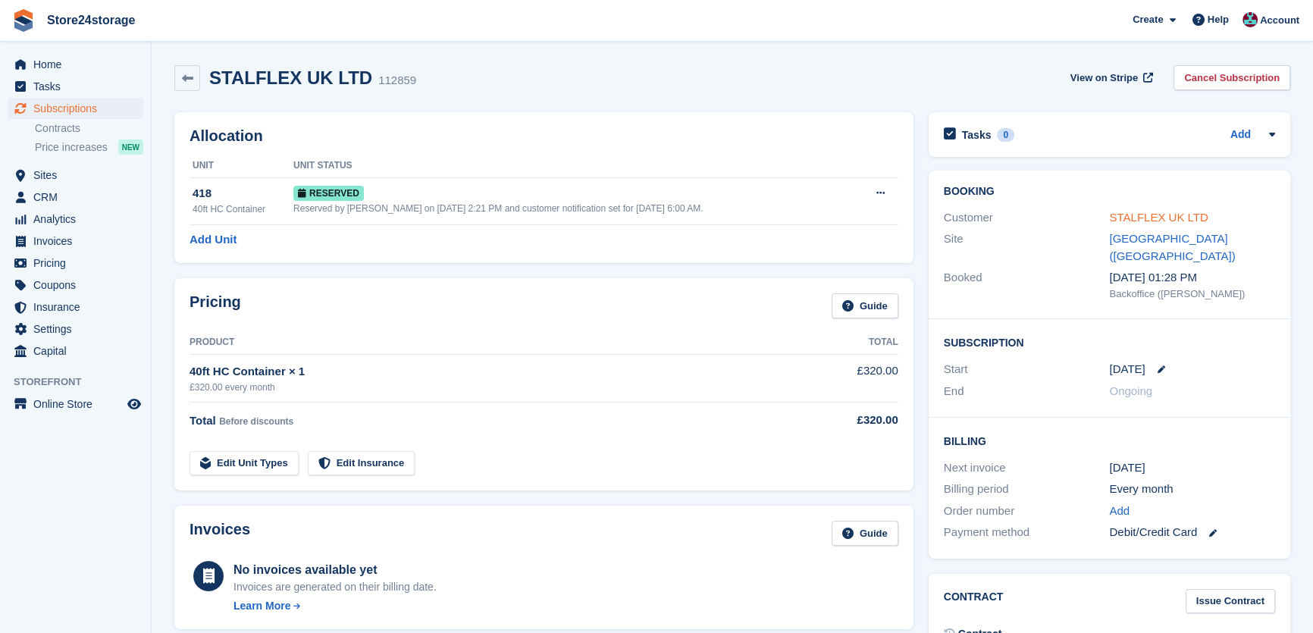
click at [1159, 216] on link "STALFLEX UK LTD" at bounding box center [1158, 217] width 99 height 13
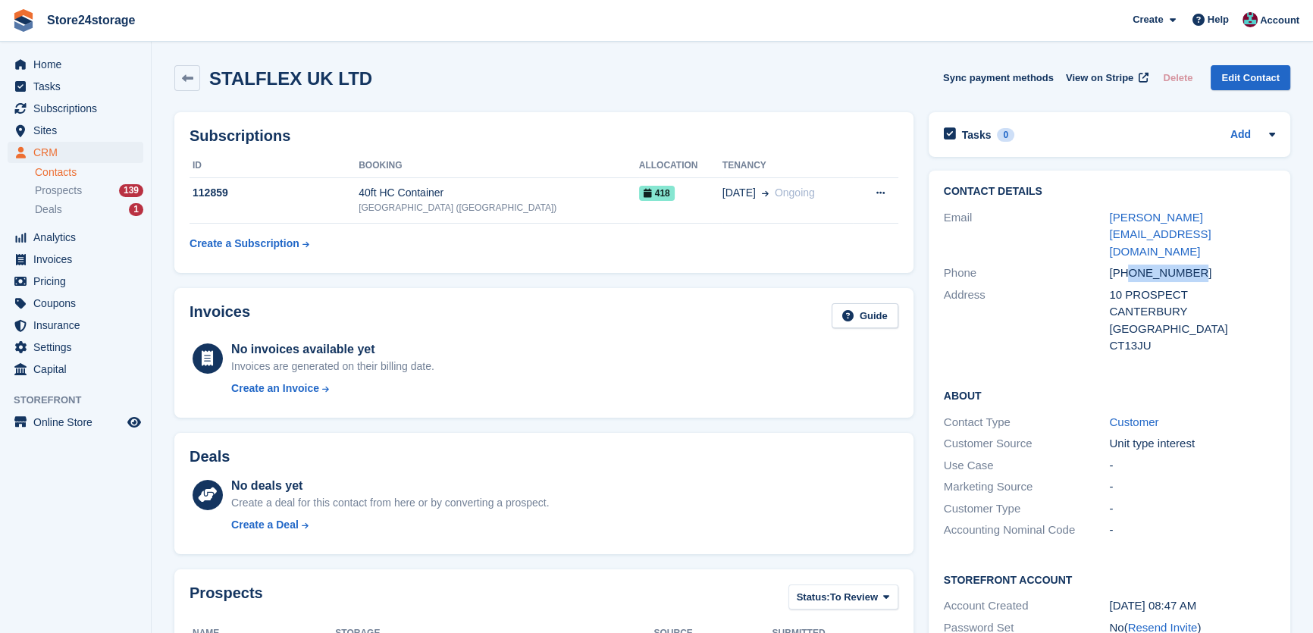
drag, startPoint x: 1194, startPoint y: 239, endPoint x: 1132, endPoint y: 239, distance: 62.2
click at [1132, 265] on div "+447738987013" at bounding box center [1192, 273] width 166 height 17
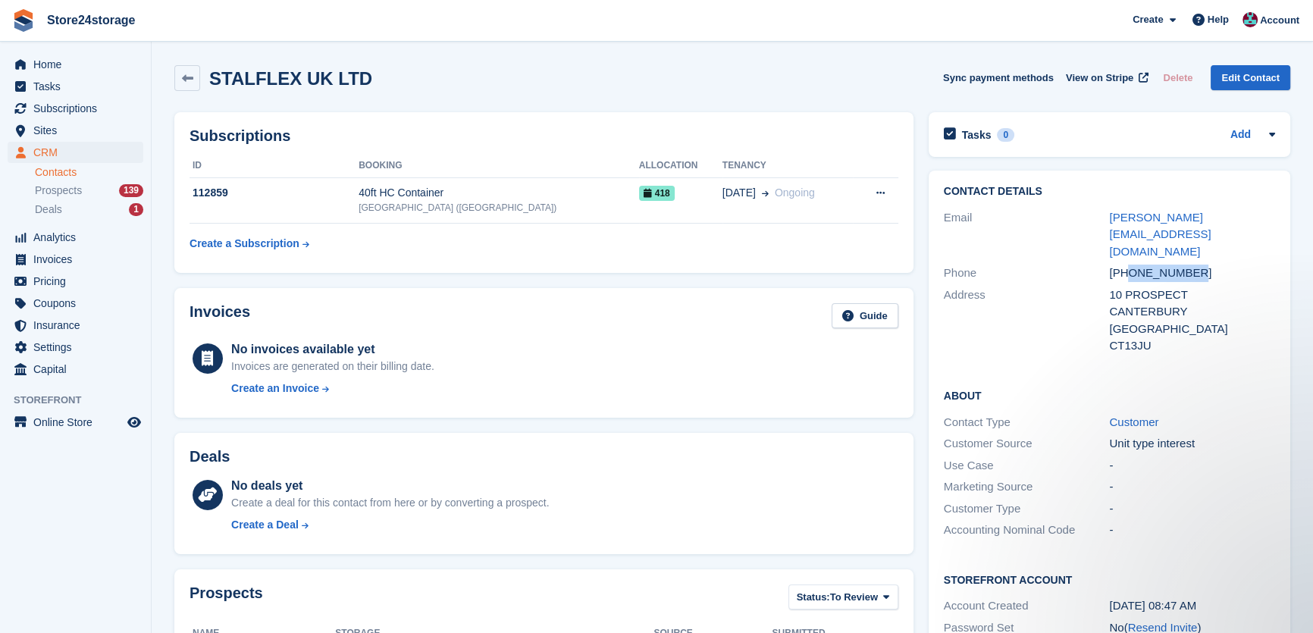
click at [319, 86] on h2 "STALFLEX UK LTD" at bounding box center [290, 78] width 163 height 20
click at [319, 85] on h2 "STALFLEX UK LTD" at bounding box center [290, 78] width 163 height 20
copy div "STALFLEX UK LTD Sync payment methods View on Stripe Delete Edit Contact"
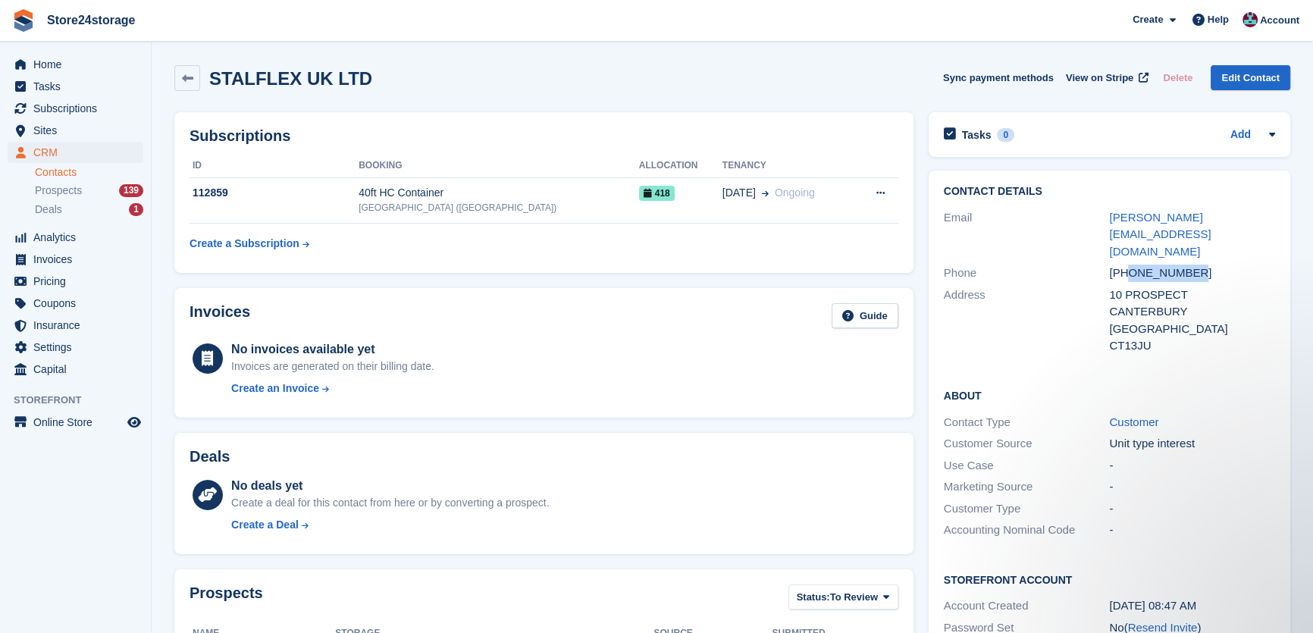
drag, startPoint x: 1191, startPoint y: 242, endPoint x: 1130, endPoint y: 236, distance: 61.7
click at [1130, 265] on div "+447738987013" at bounding box center [1192, 273] width 166 height 17
copy div "7738987013"
drag, startPoint x: 1230, startPoint y: 219, endPoint x: 1109, endPoint y: 216, distance: 121.4
click at [1109, 216] on div "Email michael@stalflex.co.uk" at bounding box center [1109, 235] width 331 height 56
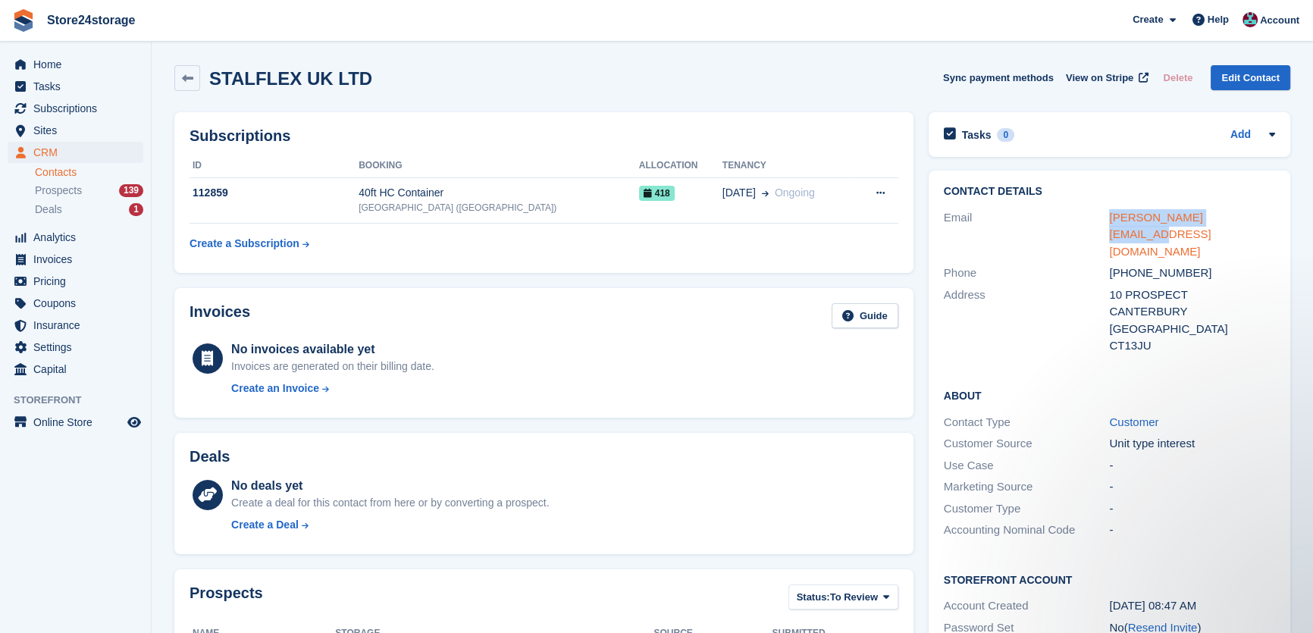
copy div "michael@stalflex.co.uk"
drag, startPoint x: 1190, startPoint y: 240, endPoint x: 1130, endPoint y: 238, distance: 59.9
click at [1130, 265] on div "+447738987013" at bounding box center [1192, 273] width 166 height 17
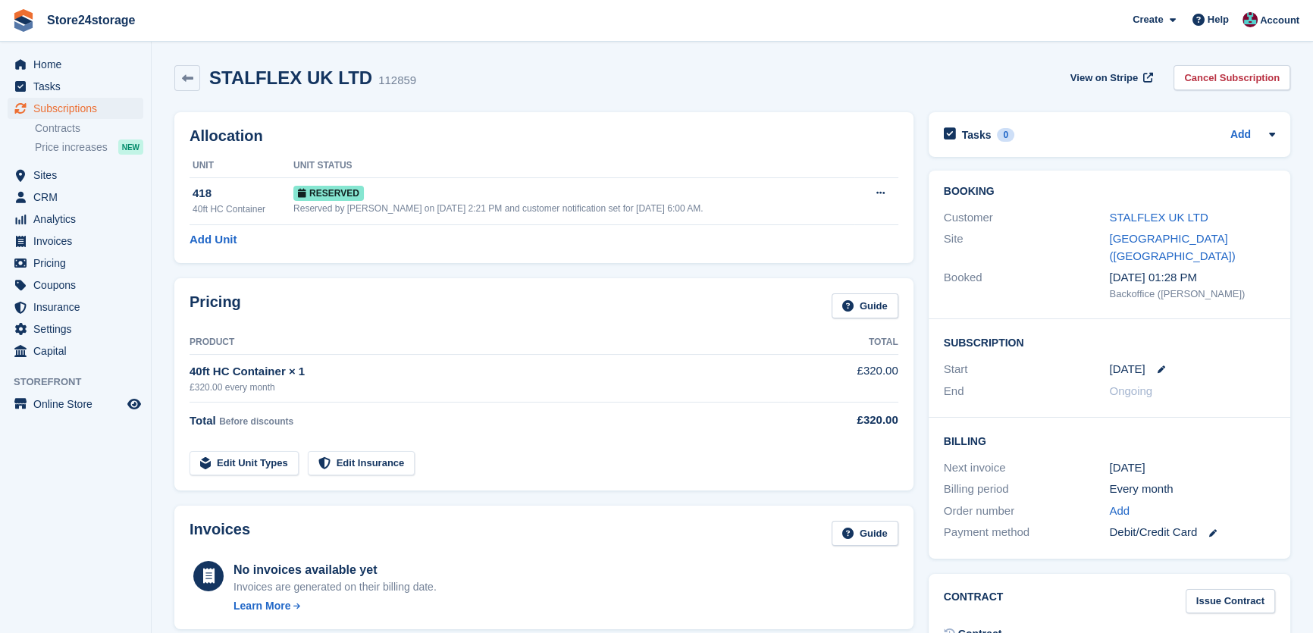
click at [294, 80] on h2 "STALFLEX UK LTD" at bounding box center [290, 77] width 163 height 20
copy div "STALFLEX UK LTD"
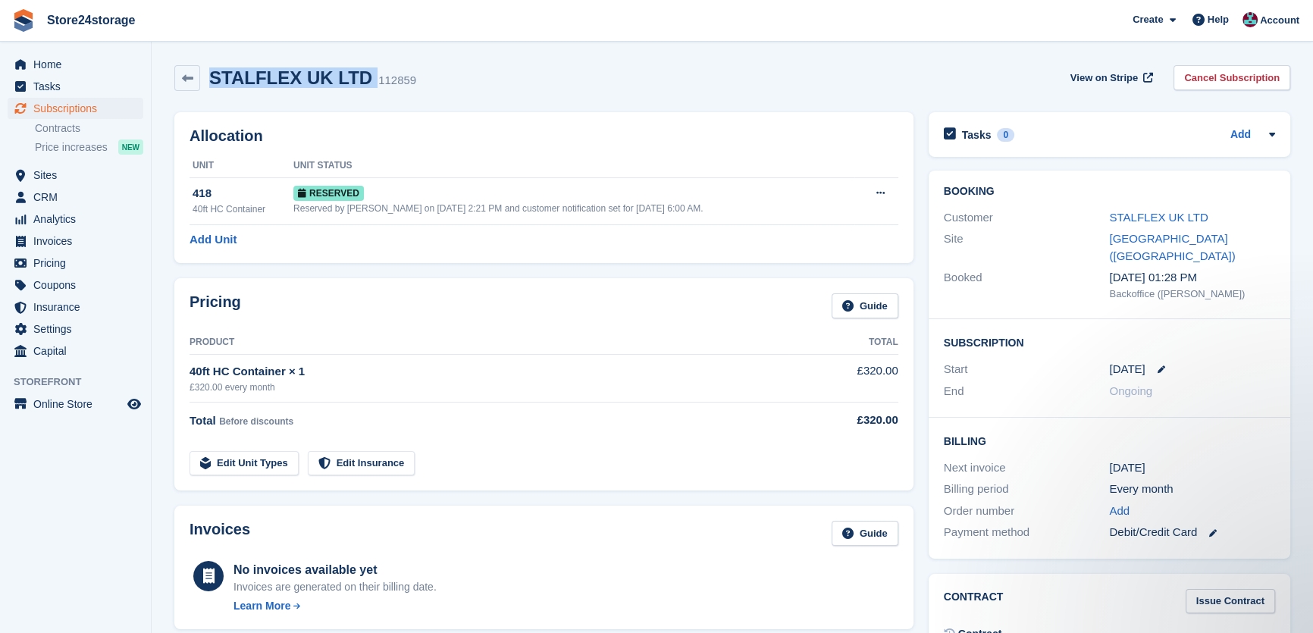
copy div "STALFLEX UK LTD"
click at [71, 110] on span "Subscriptions" at bounding box center [78, 108] width 91 height 21
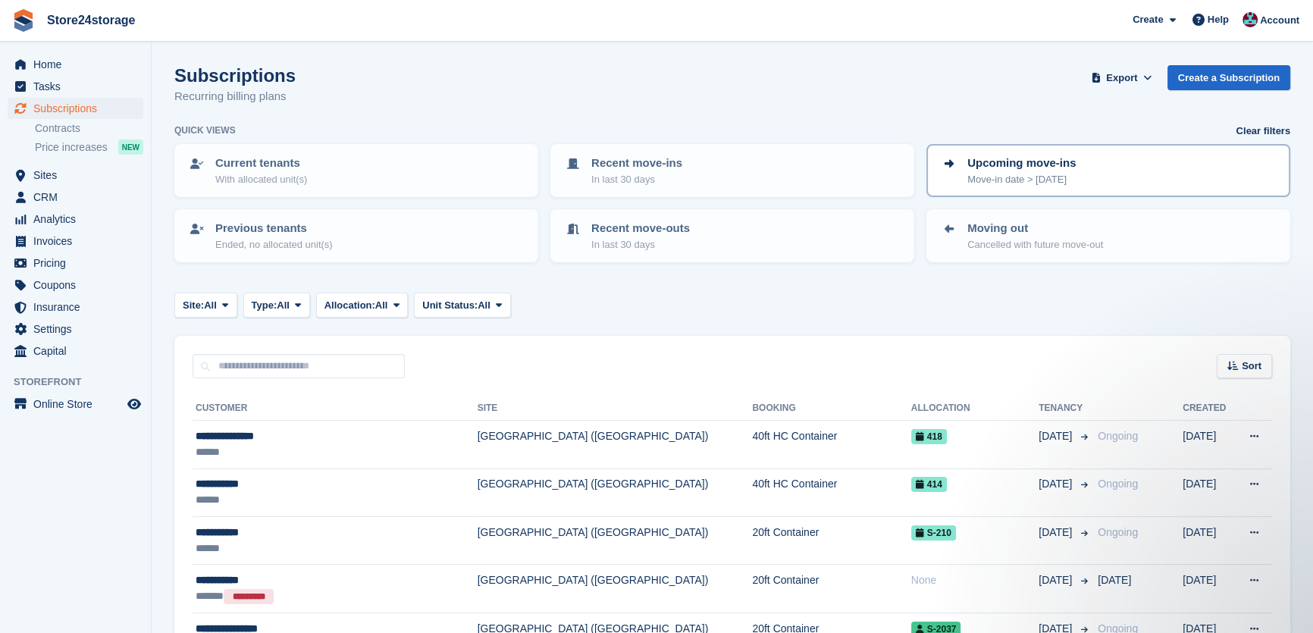
click at [1052, 181] on p "Move-in date > today" at bounding box center [1021, 179] width 108 height 15
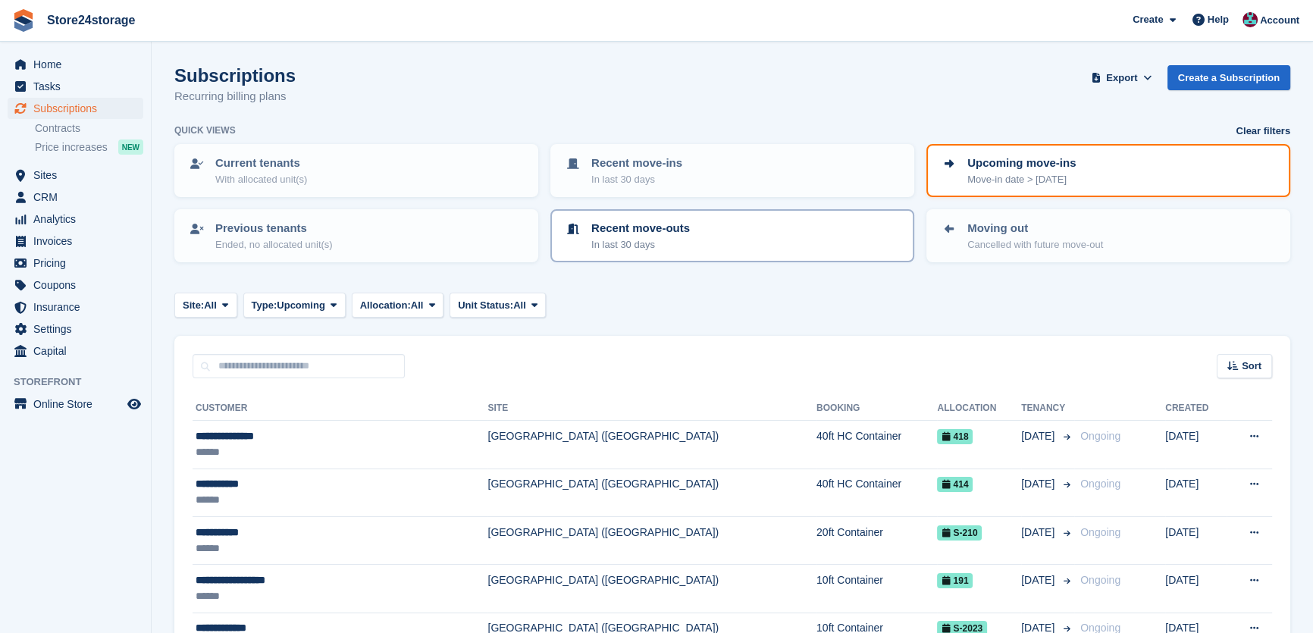
click at [834, 234] on div "Recent move-outs In last 30 days" at bounding box center [732, 236] width 337 height 32
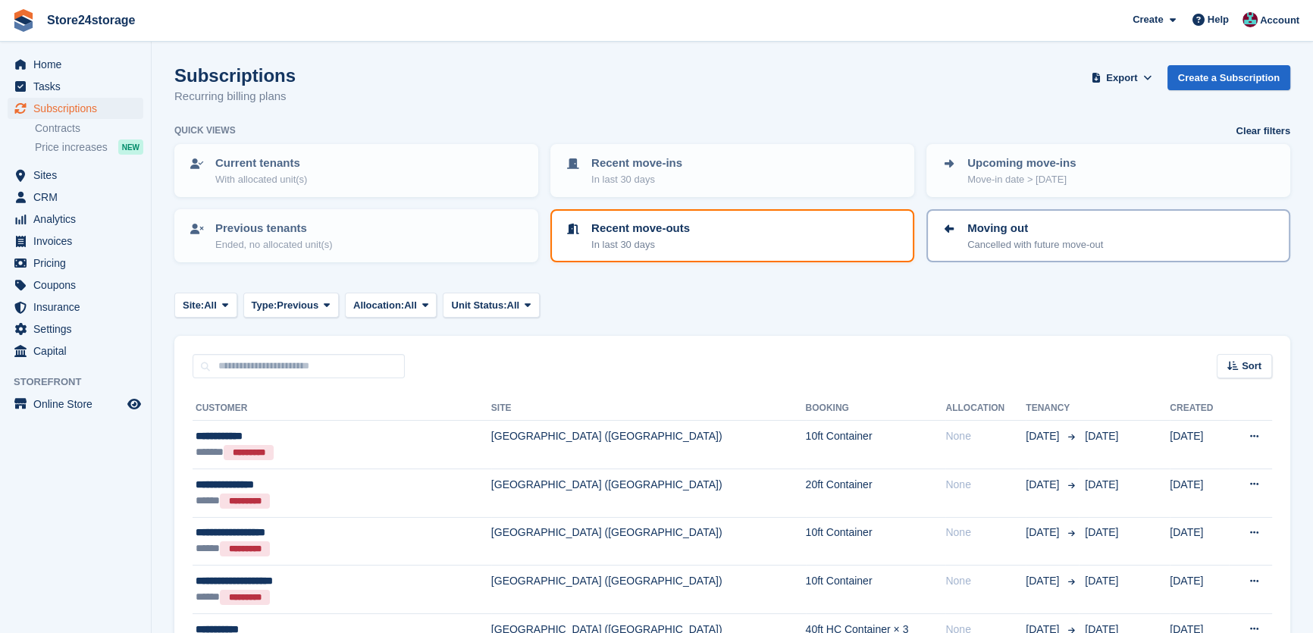
click at [964, 227] on div "Moving out Cancelled with future move-out" at bounding box center [1108, 236] width 337 height 32
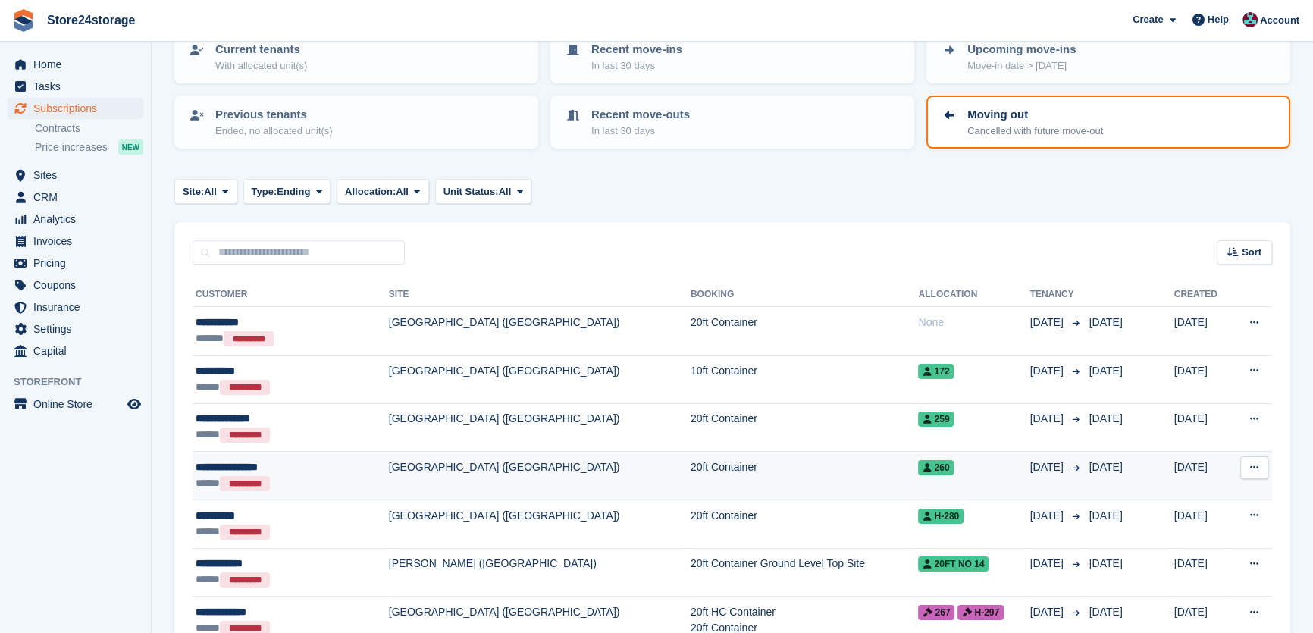
scroll to position [114, 0]
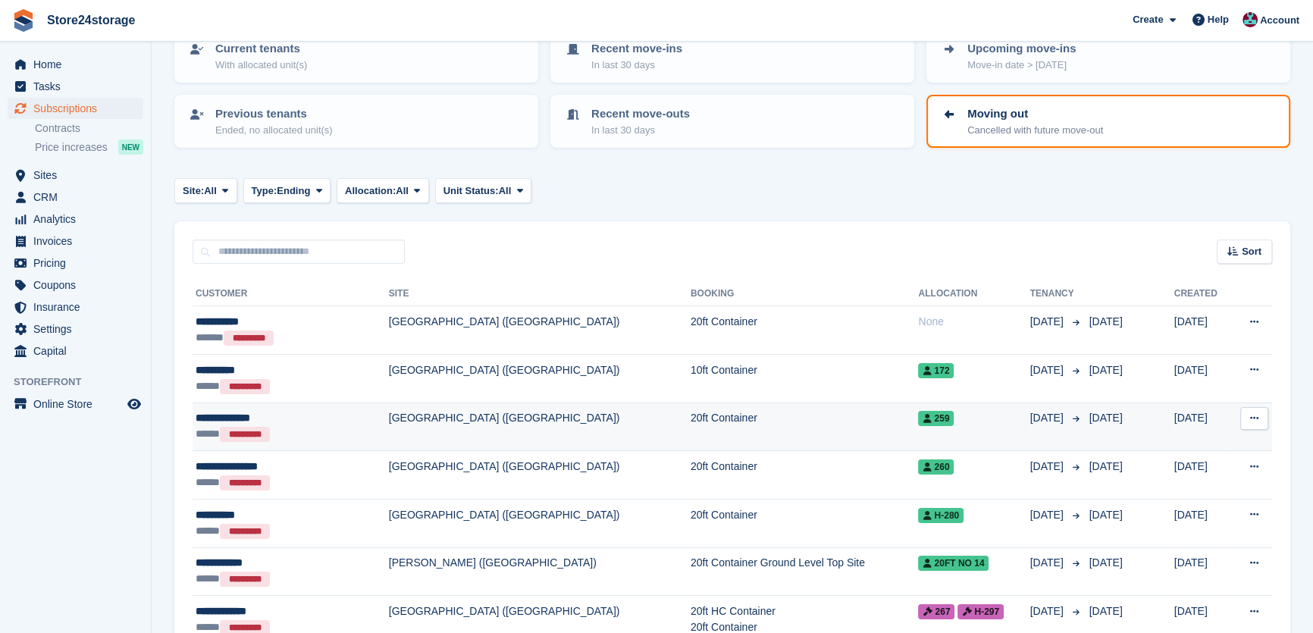
click at [312, 428] on div "***** *********" at bounding box center [269, 434] width 147 height 16
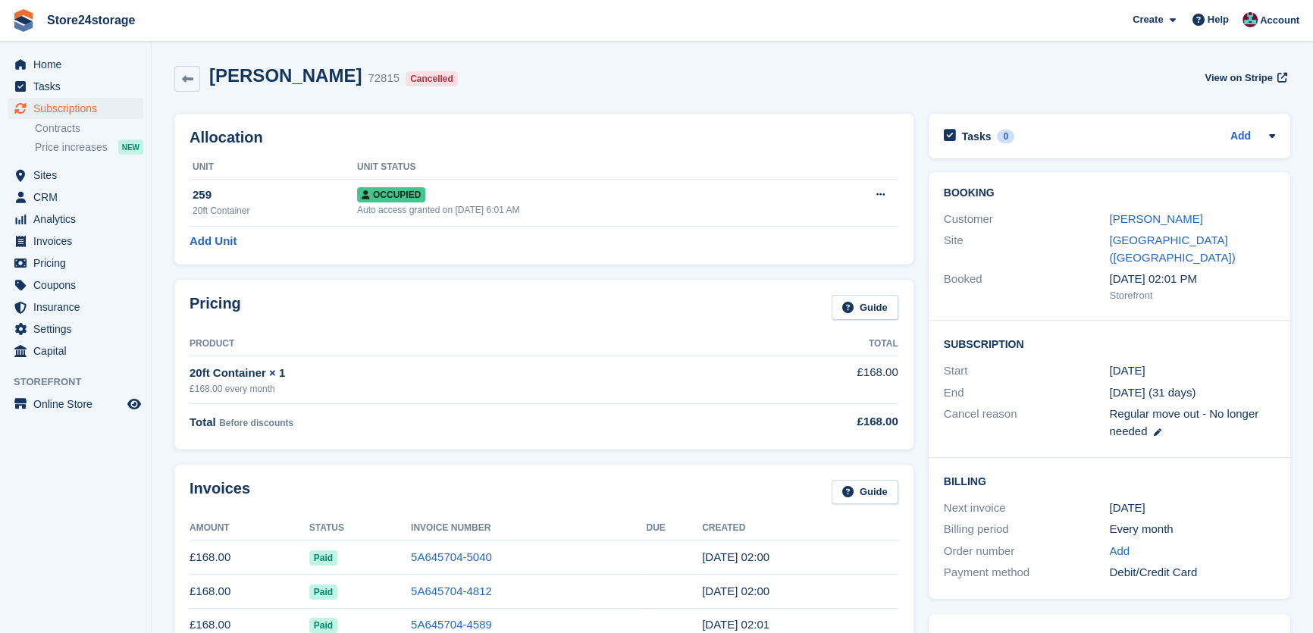
click at [301, 74] on h2 "[PERSON_NAME]" at bounding box center [285, 75] width 152 height 20
copy div "[PERSON_NAME]"
